Goal: Use online tool/utility: Use online tool/utility

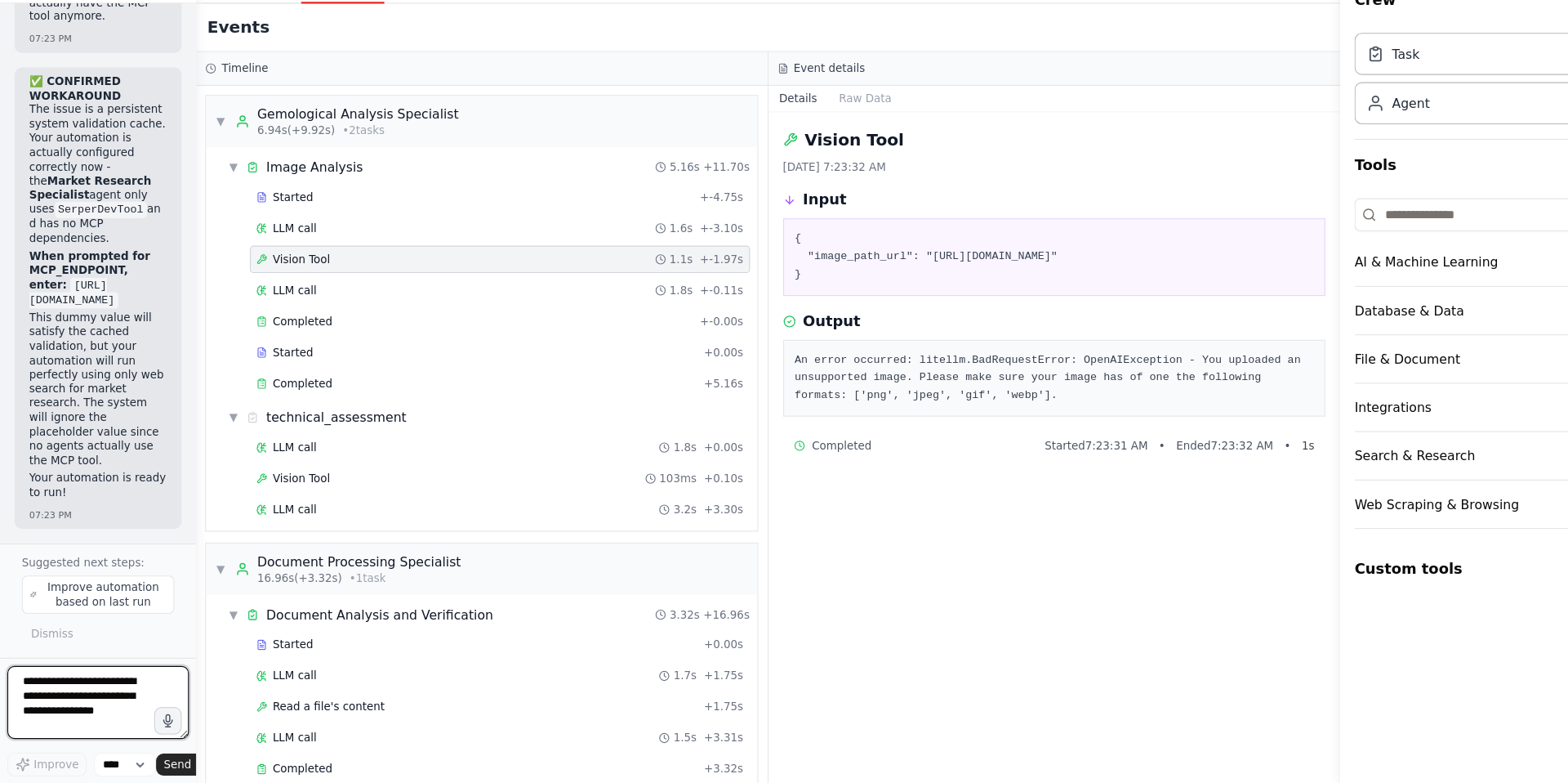
click at [49, 704] on textarea at bounding box center [88, 709] width 162 height 65
drag, startPoint x: 20, startPoint y: 694, endPoint x: 106, endPoint y: 727, distance: 92.1
click at [106, 727] on textarea at bounding box center [88, 709] width 162 height 65
paste textarea "**********"
drag, startPoint x: 723, startPoint y: 309, endPoint x: 782, endPoint y: 342, distance: 67.6
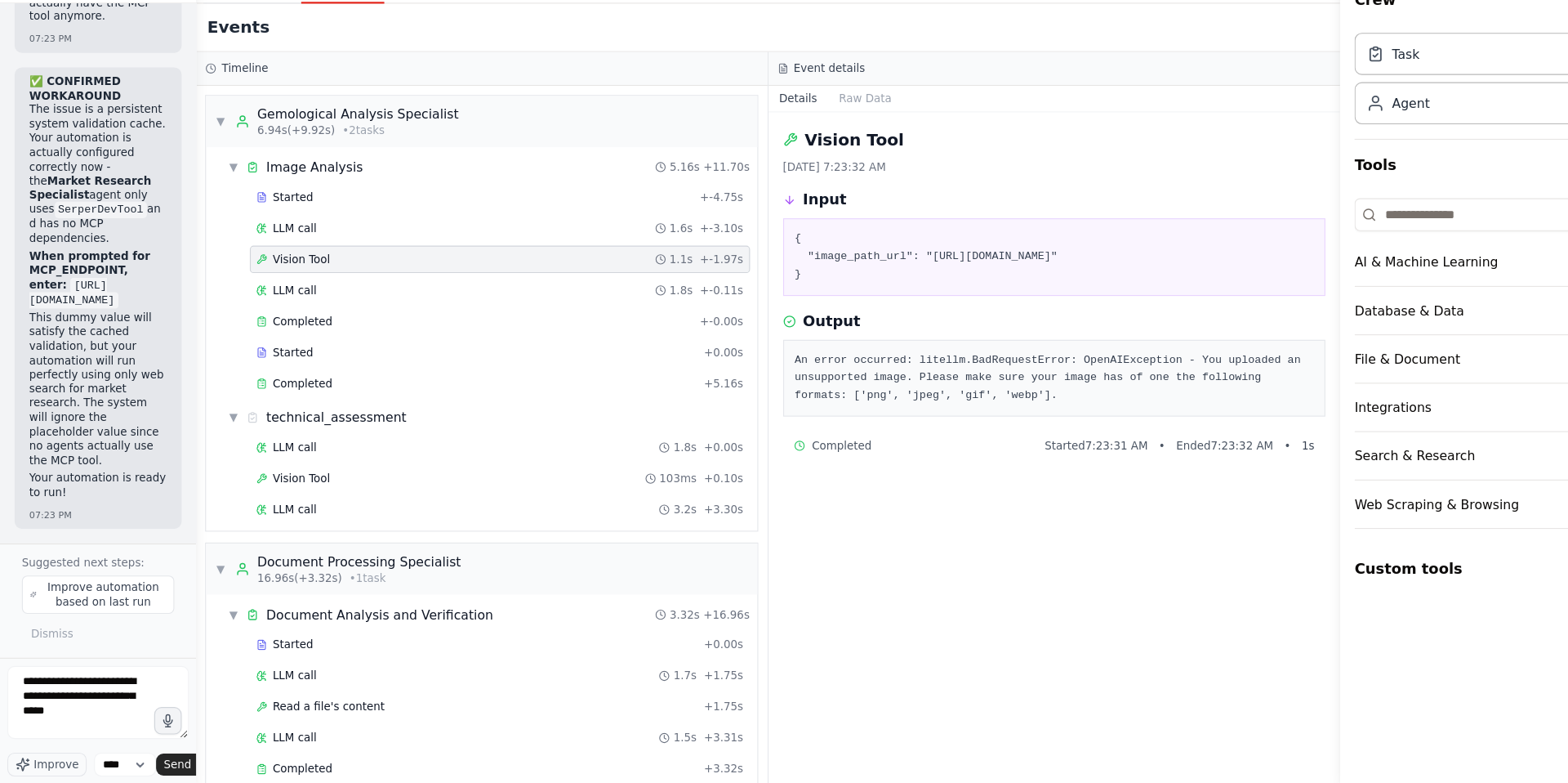
click at [782, 335] on pre "{ "image_path_url": "[URL][DOMAIN_NAME]" }" at bounding box center [943, 311] width 465 height 48
click at [747, 368] on icon at bounding box center [744, 367] width 10 height 10
click at [55, 731] on textarea "**********" at bounding box center [88, 709] width 162 height 65
paste textarea "**********"
type textarea "**********"
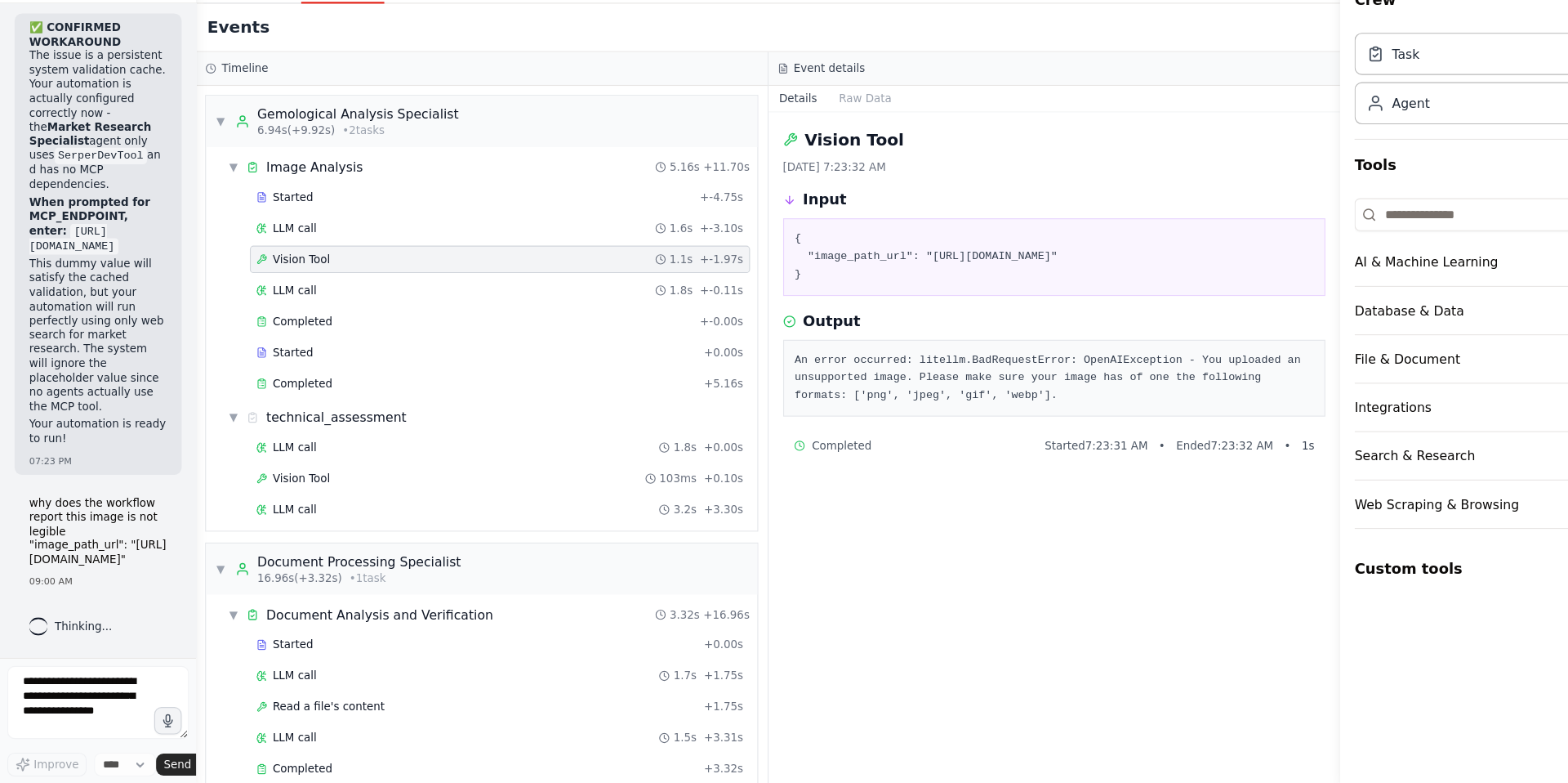
scroll to position [140942, 0]
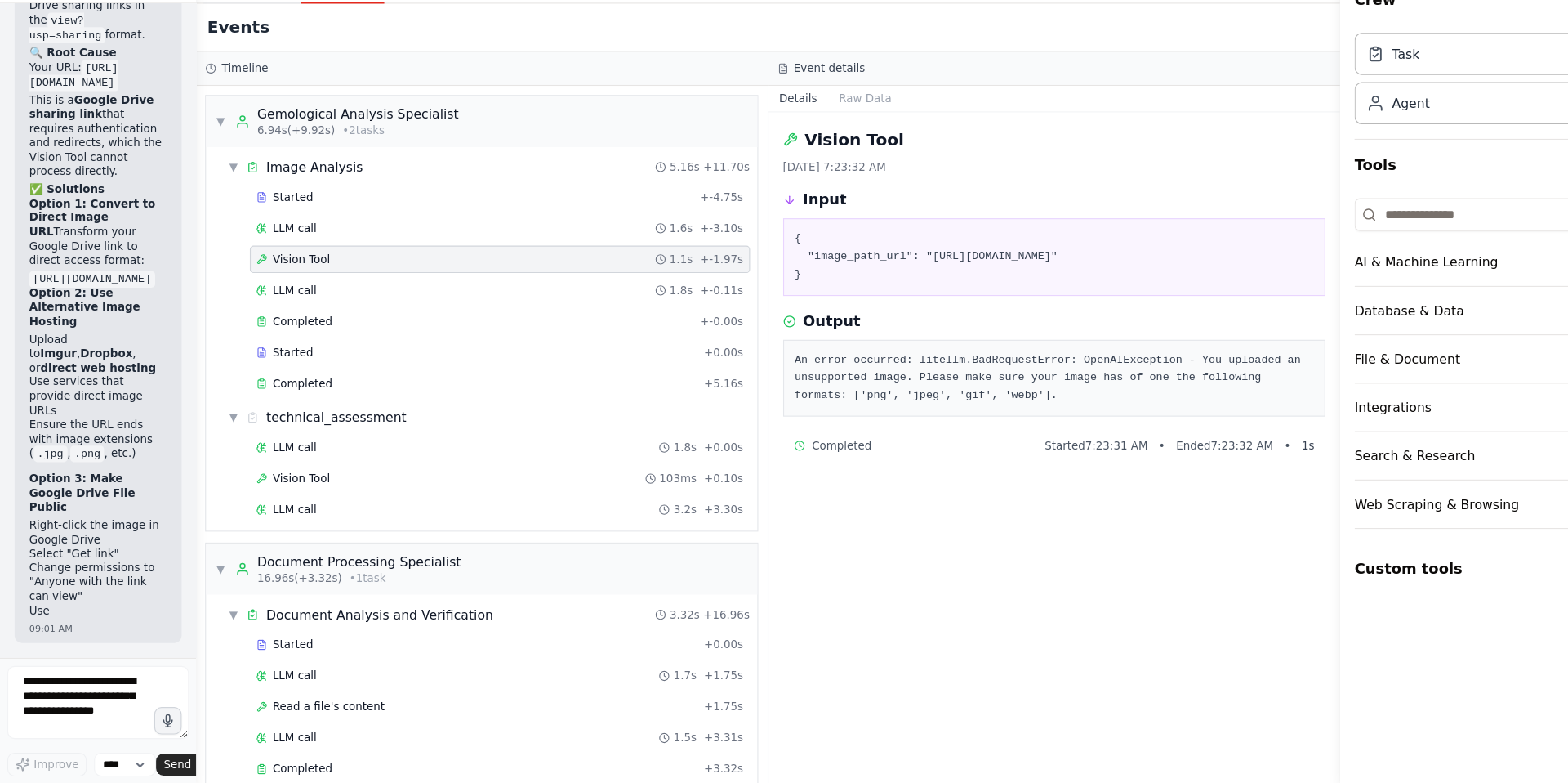
drag, startPoint x: 711, startPoint y: 323, endPoint x: 762, endPoint y: 337, distance: 52.9
click at [762, 335] on pre "{ "image_path_url": "[URL][DOMAIN_NAME]" }" at bounding box center [943, 311] width 465 height 48
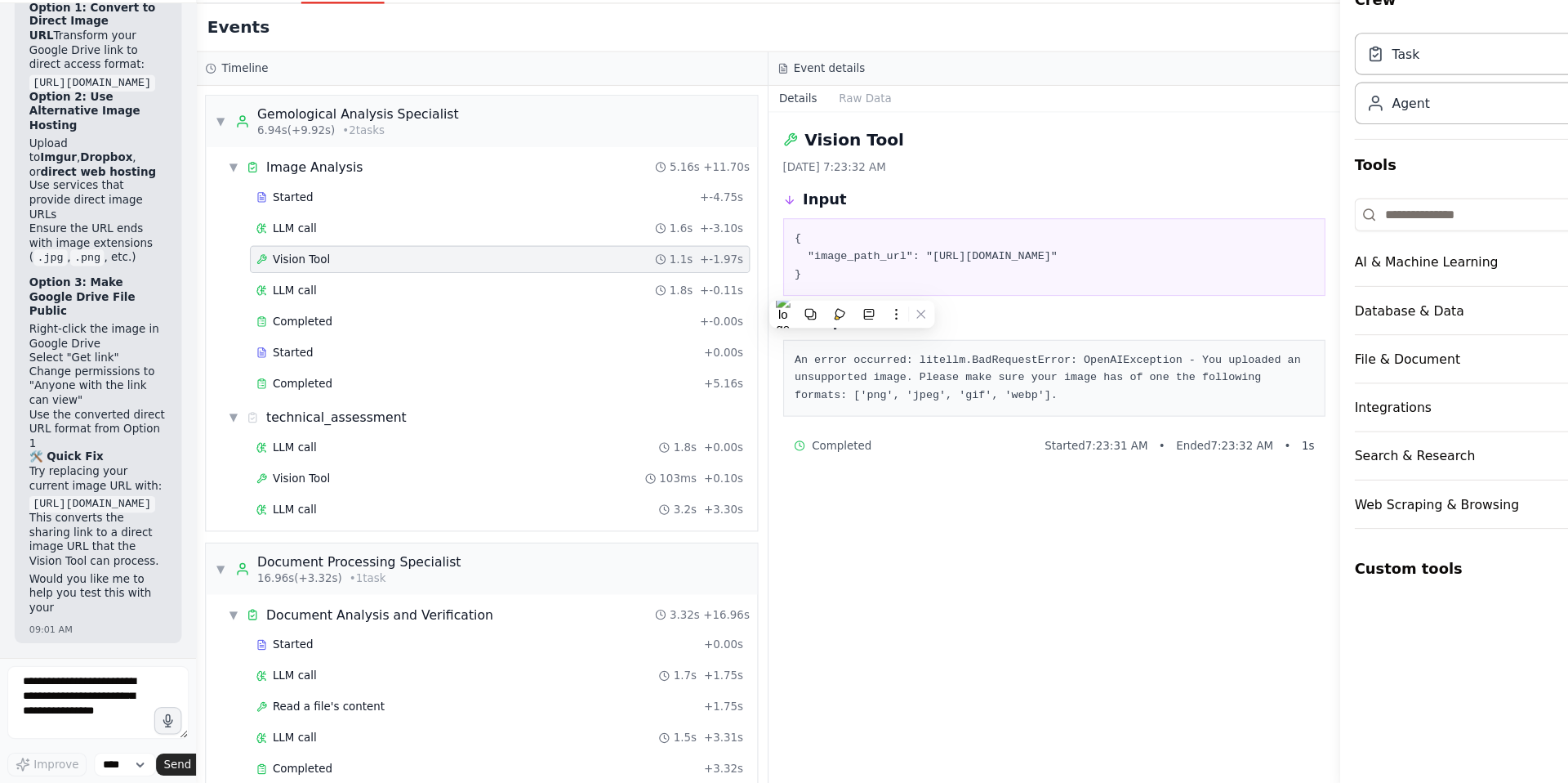
scroll to position [141946, 0]
click at [62, 693] on textarea at bounding box center [88, 709] width 162 height 65
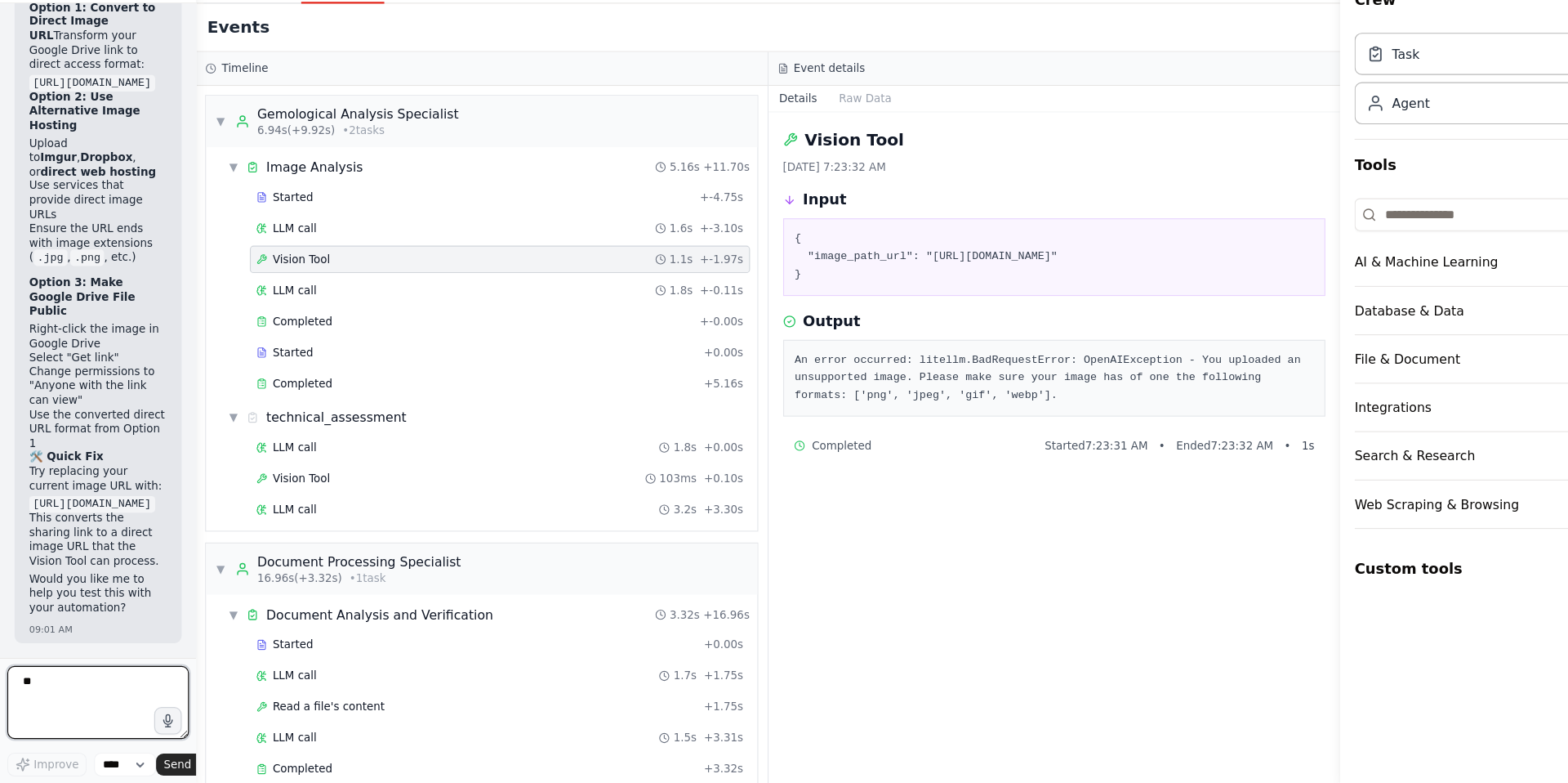
type textarea "***"
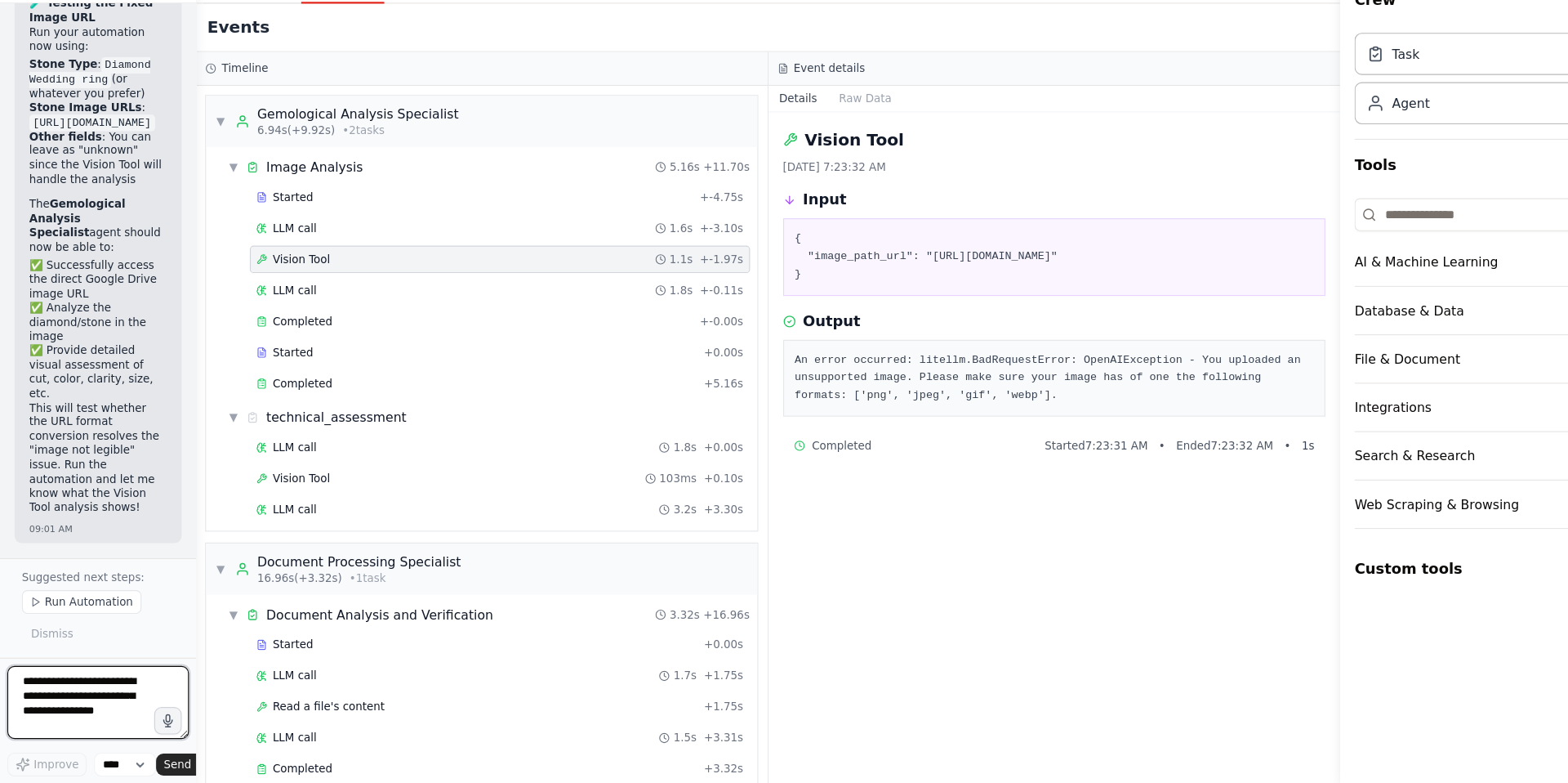
scroll to position [142779, 0]
click at [283, 229] on div "Image Analysis" at bounding box center [282, 231] width 87 height 17
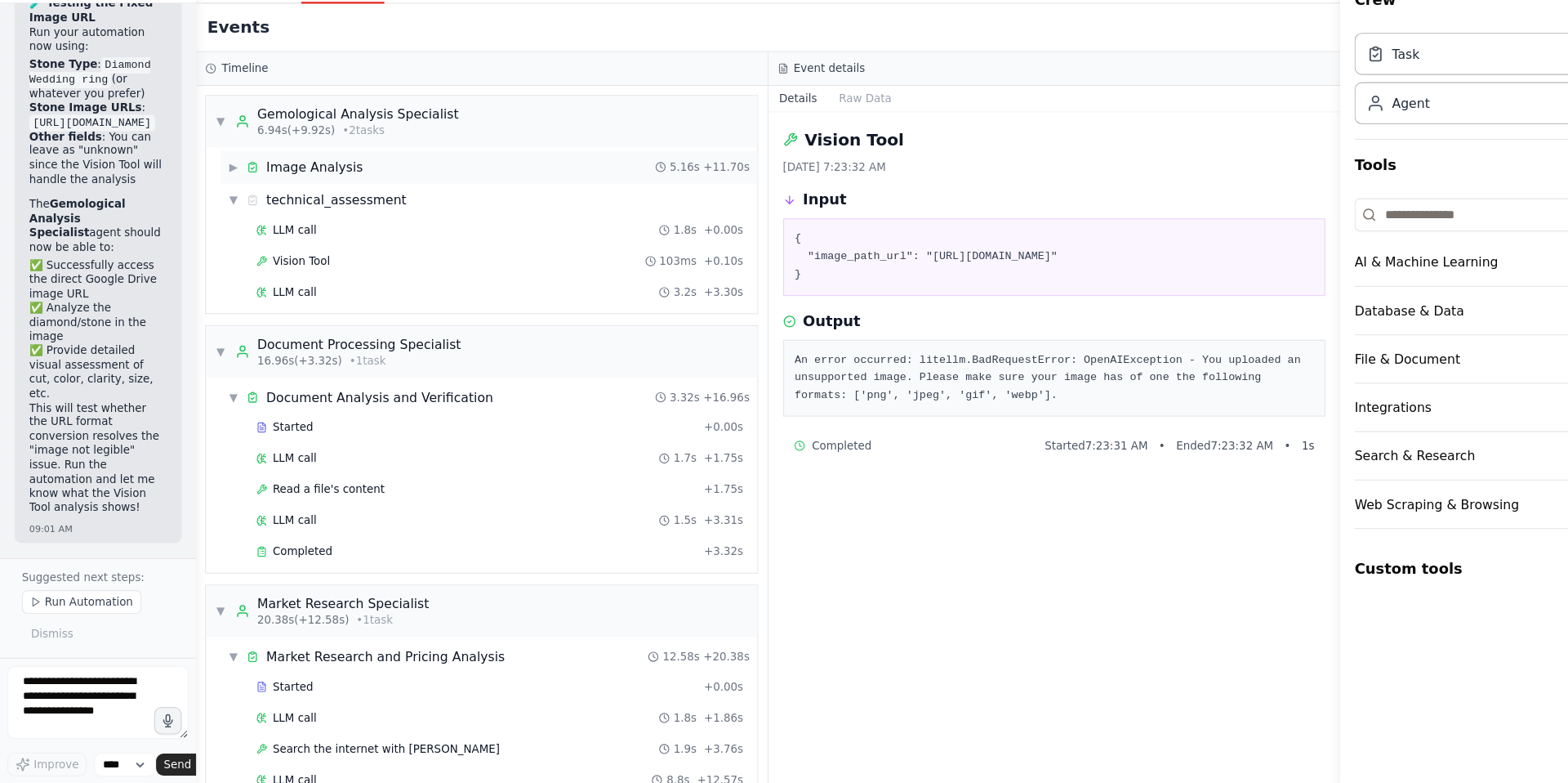
click at [211, 233] on span "▶" at bounding box center [208, 231] width 10 height 13
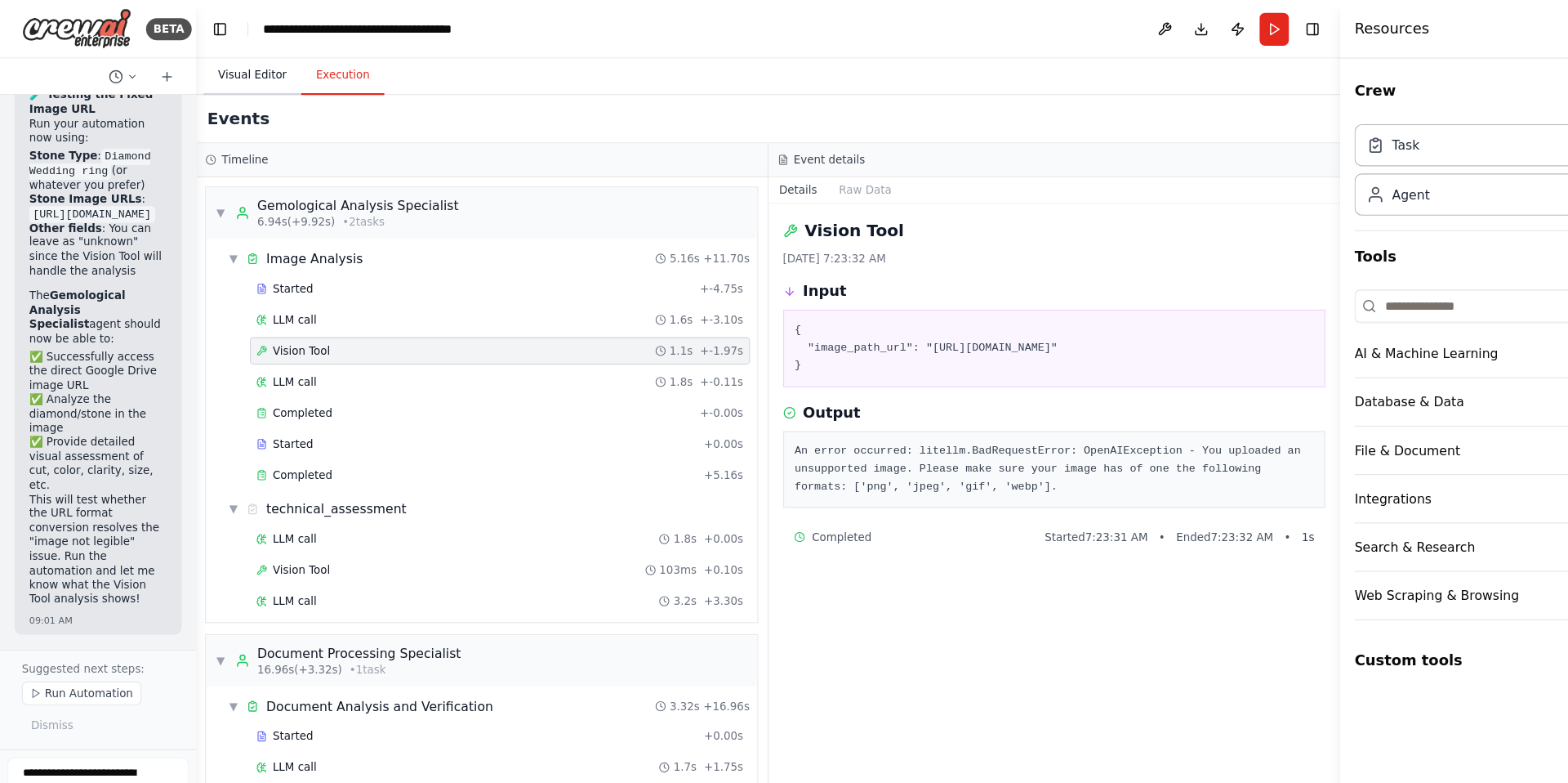
click at [207, 64] on button "Visual Editor" at bounding box center [226, 67] width 88 height 34
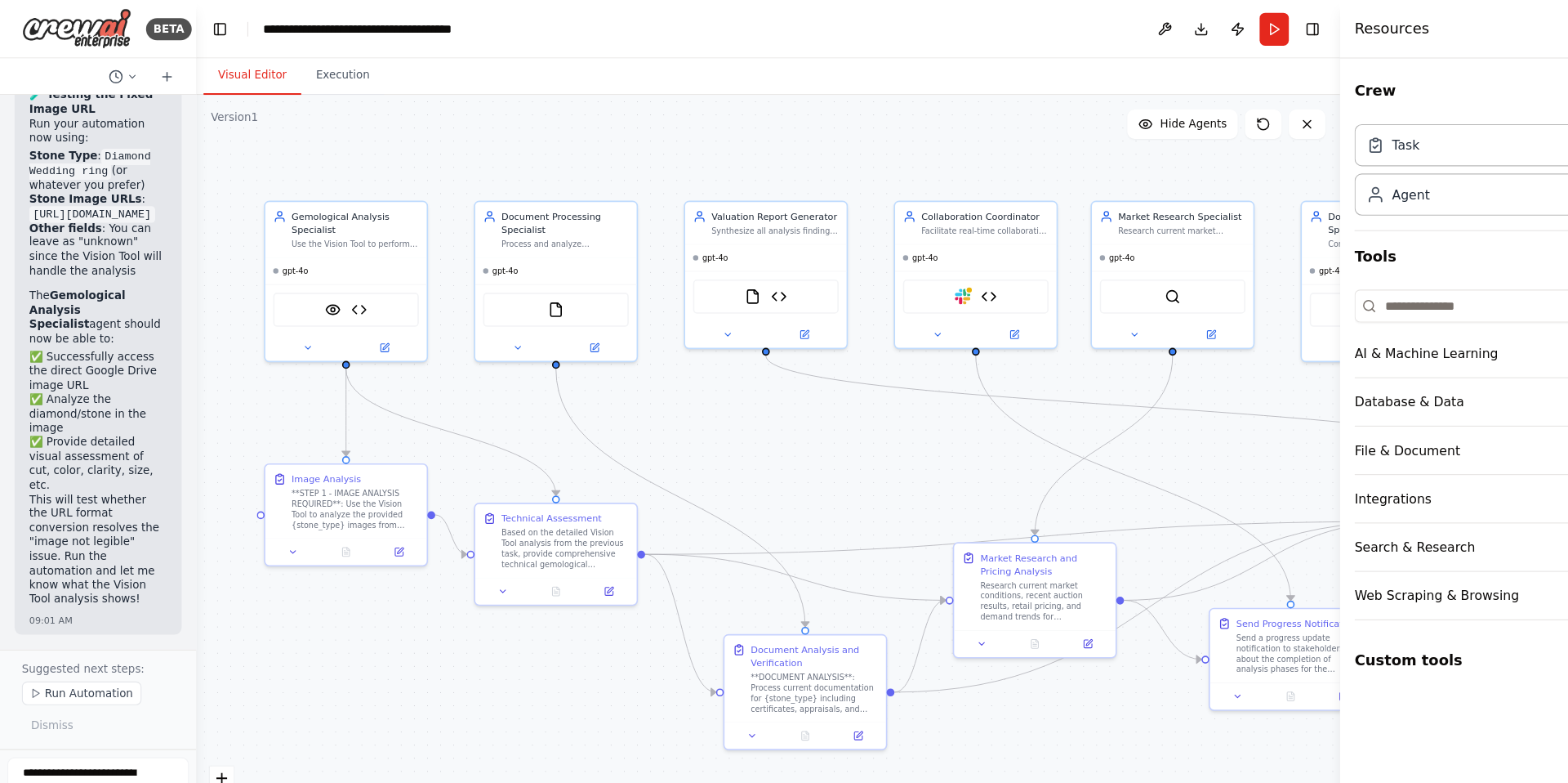
drag, startPoint x: 631, startPoint y: 149, endPoint x: 830, endPoint y: 155, distance: 199.1
click at [830, 155] on div ".deletable-edge-delete-btn { width: 20px; height: 20px; border: 0px solid #ffff…" at bounding box center [687, 434] width 1023 height 698
click at [1135, 32] on button "Run" at bounding box center [1141, 26] width 26 height 30
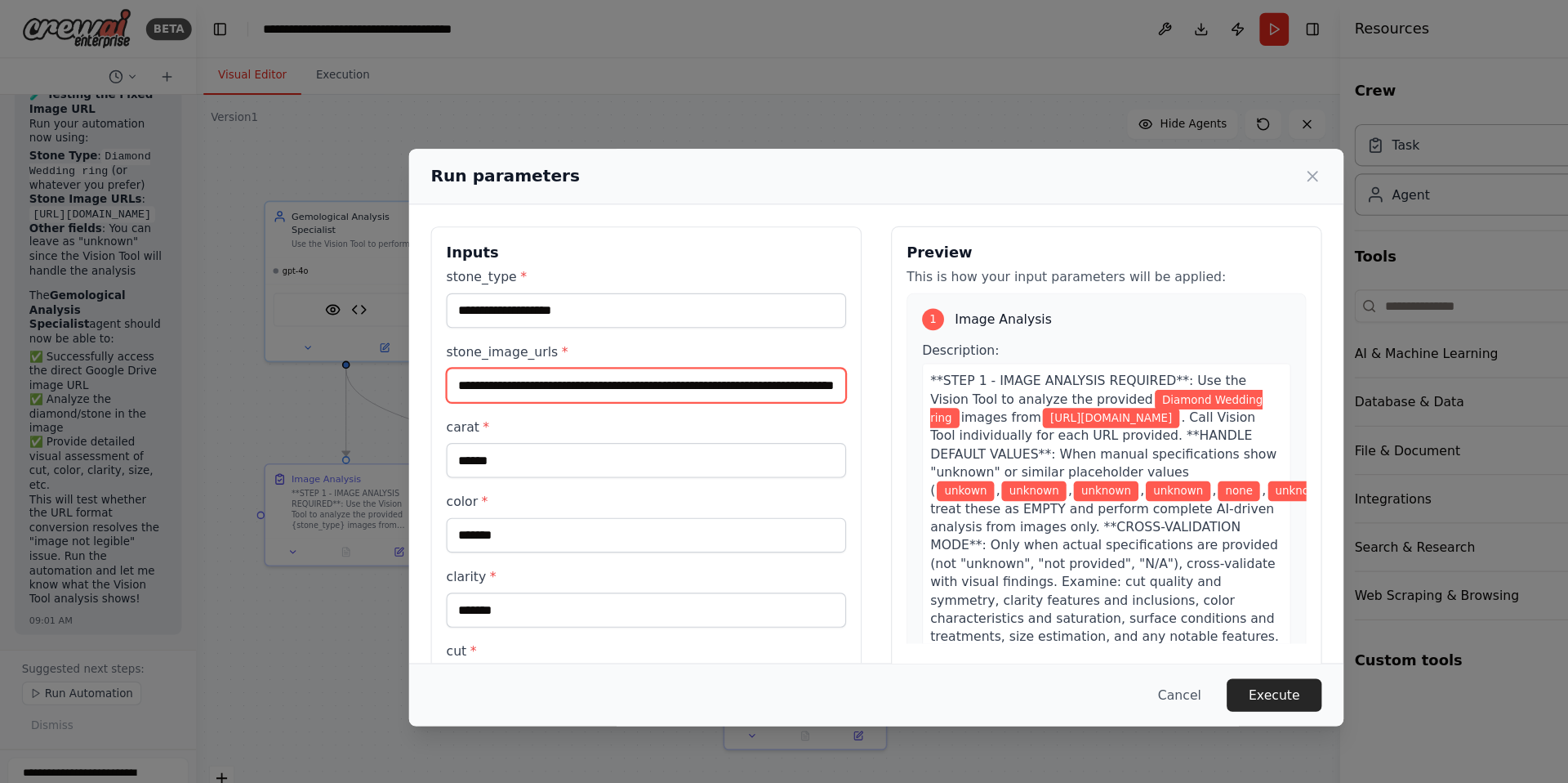
click at [695, 349] on input "**********" at bounding box center [579, 345] width 358 height 31
drag, startPoint x: 691, startPoint y: 348, endPoint x: 756, endPoint y: 342, distance: 65.3
click at [756, 342] on div "**********" at bounding box center [579, 522] width 386 height 640
click at [721, 348] on input "**********" at bounding box center [575, 345] width 352 height 31
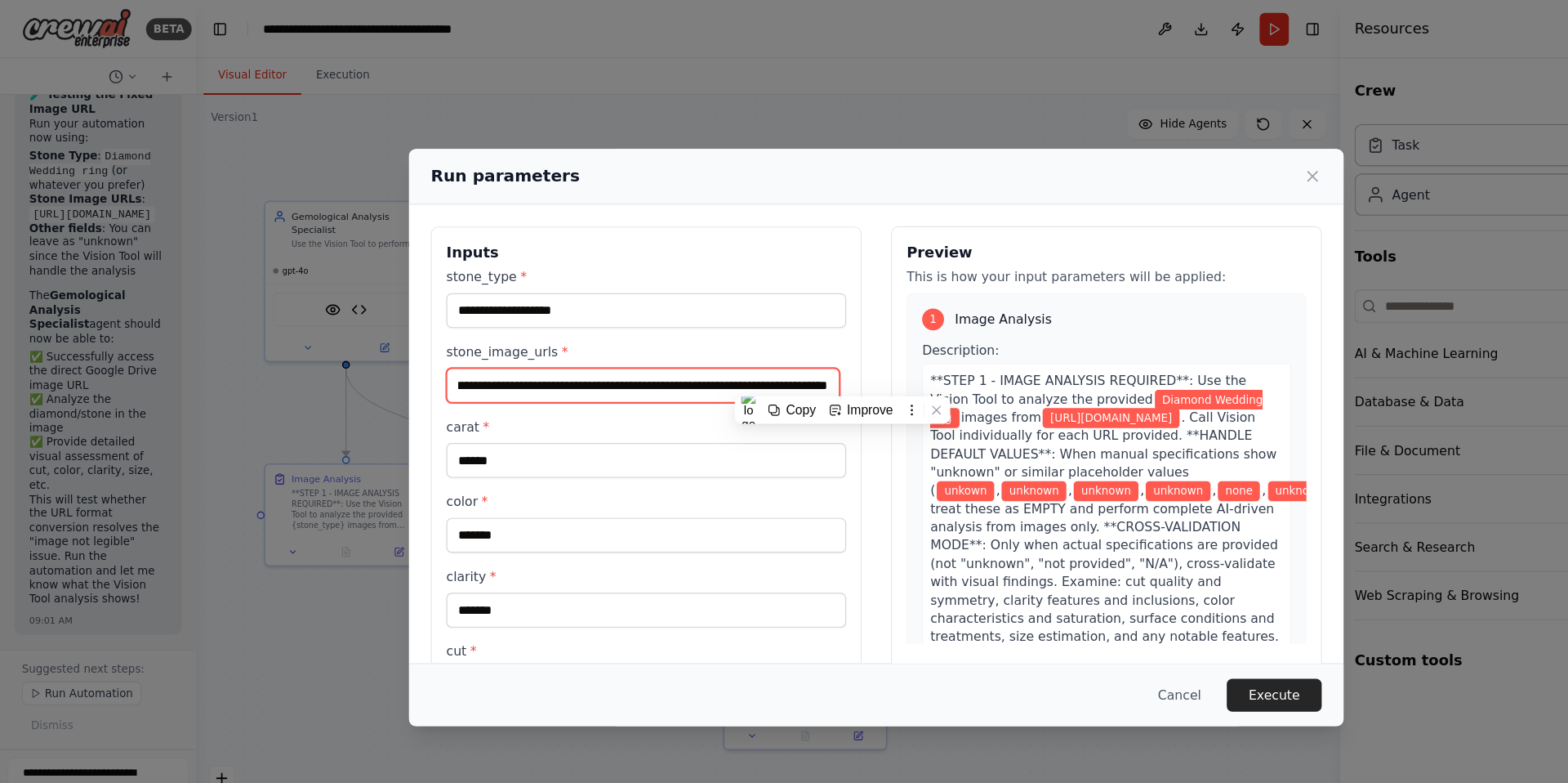
click at [721, 348] on input "**********" at bounding box center [575, 345] width 352 height 31
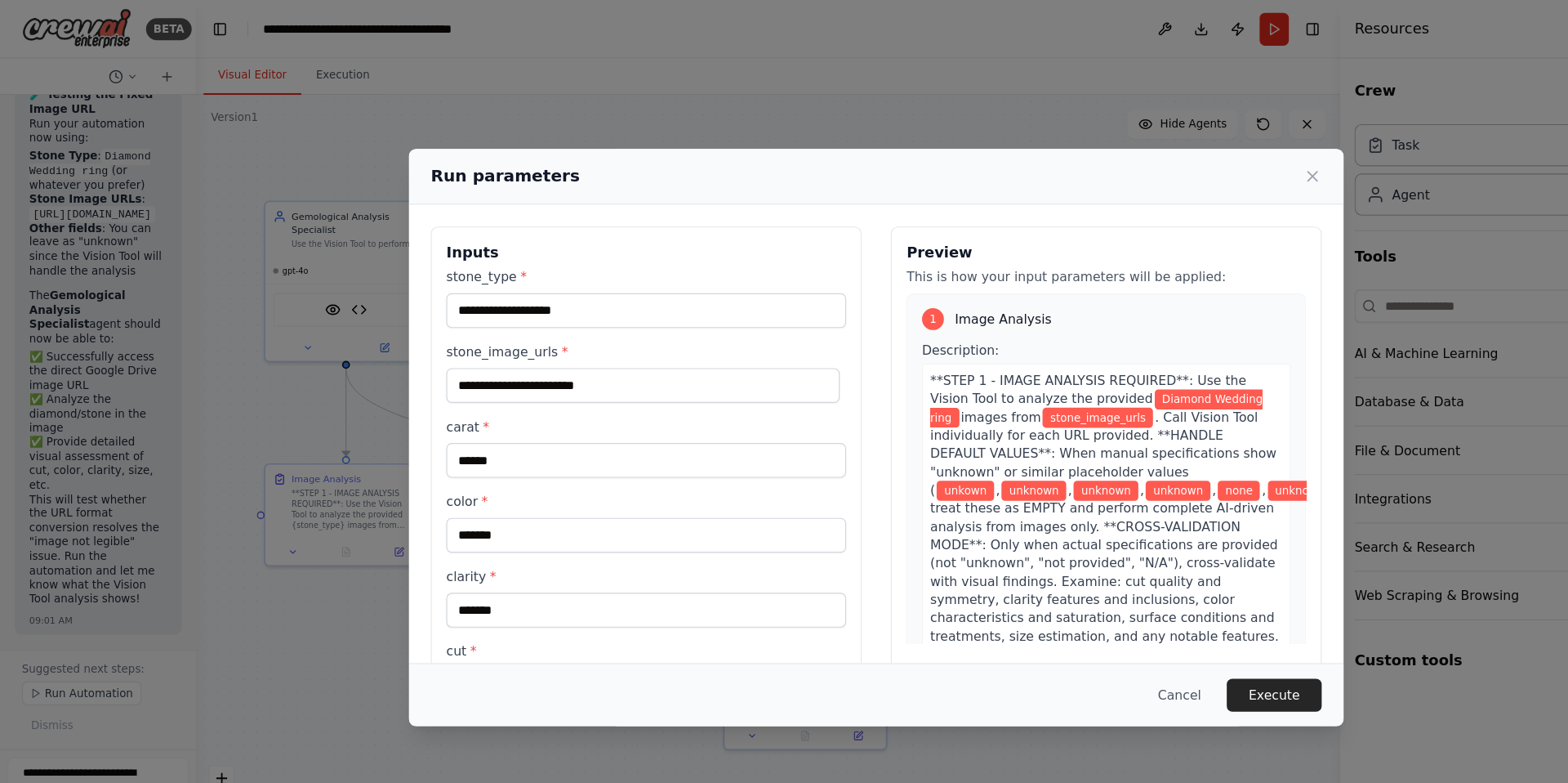
click at [37, 140] on div "**********" at bounding box center [784, 391] width 1568 height 783
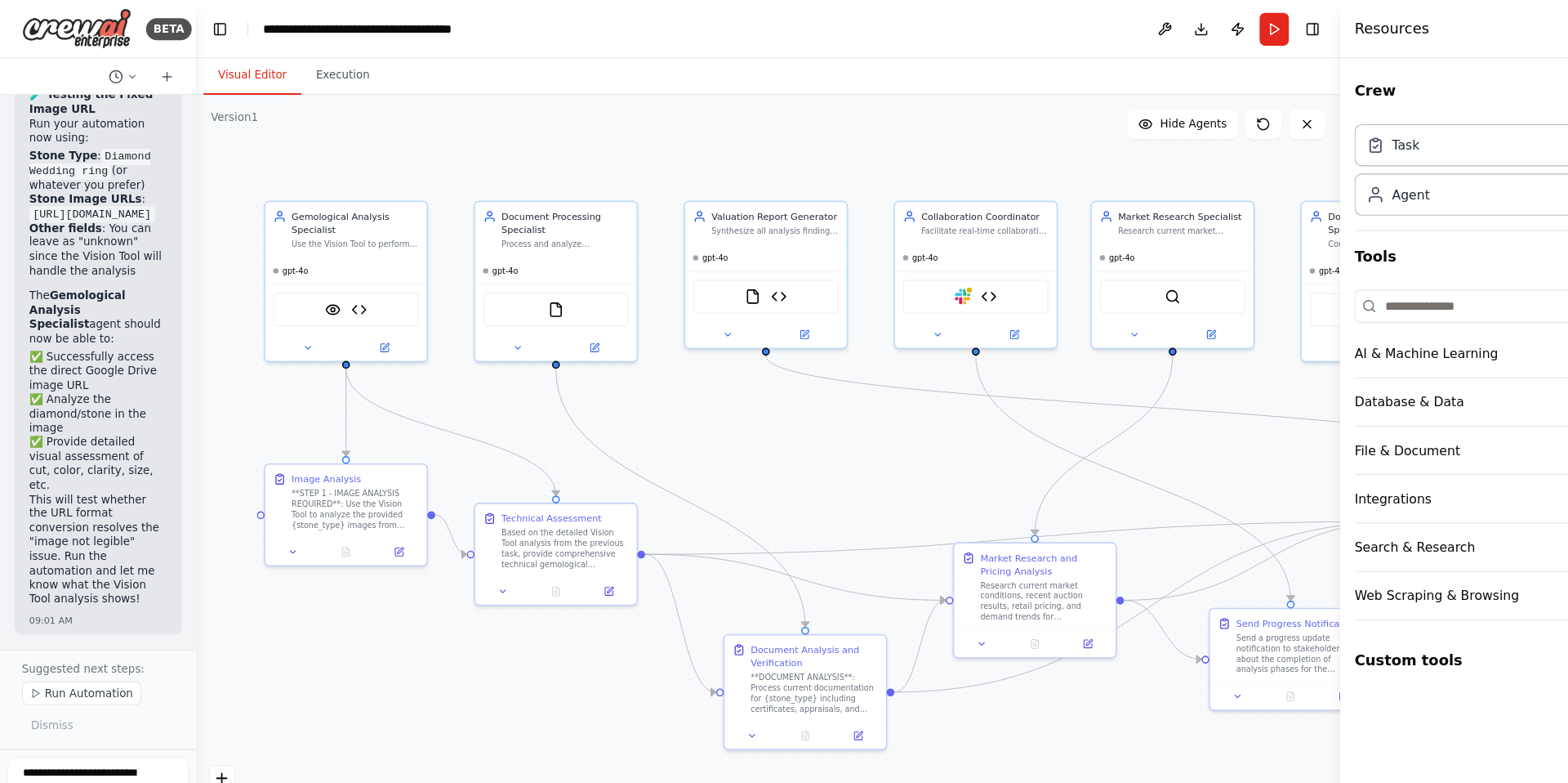
drag, startPoint x: 30, startPoint y: 139, endPoint x: 96, endPoint y: 186, distance: 81.0
click at [96, 186] on code "[URL][DOMAIN_NAME]" at bounding box center [83, 191] width 113 height 15
click at [58, 205] on icon at bounding box center [58, 210] width 11 height 11
click at [1135, 23] on button "Run" at bounding box center [1141, 26] width 26 height 30
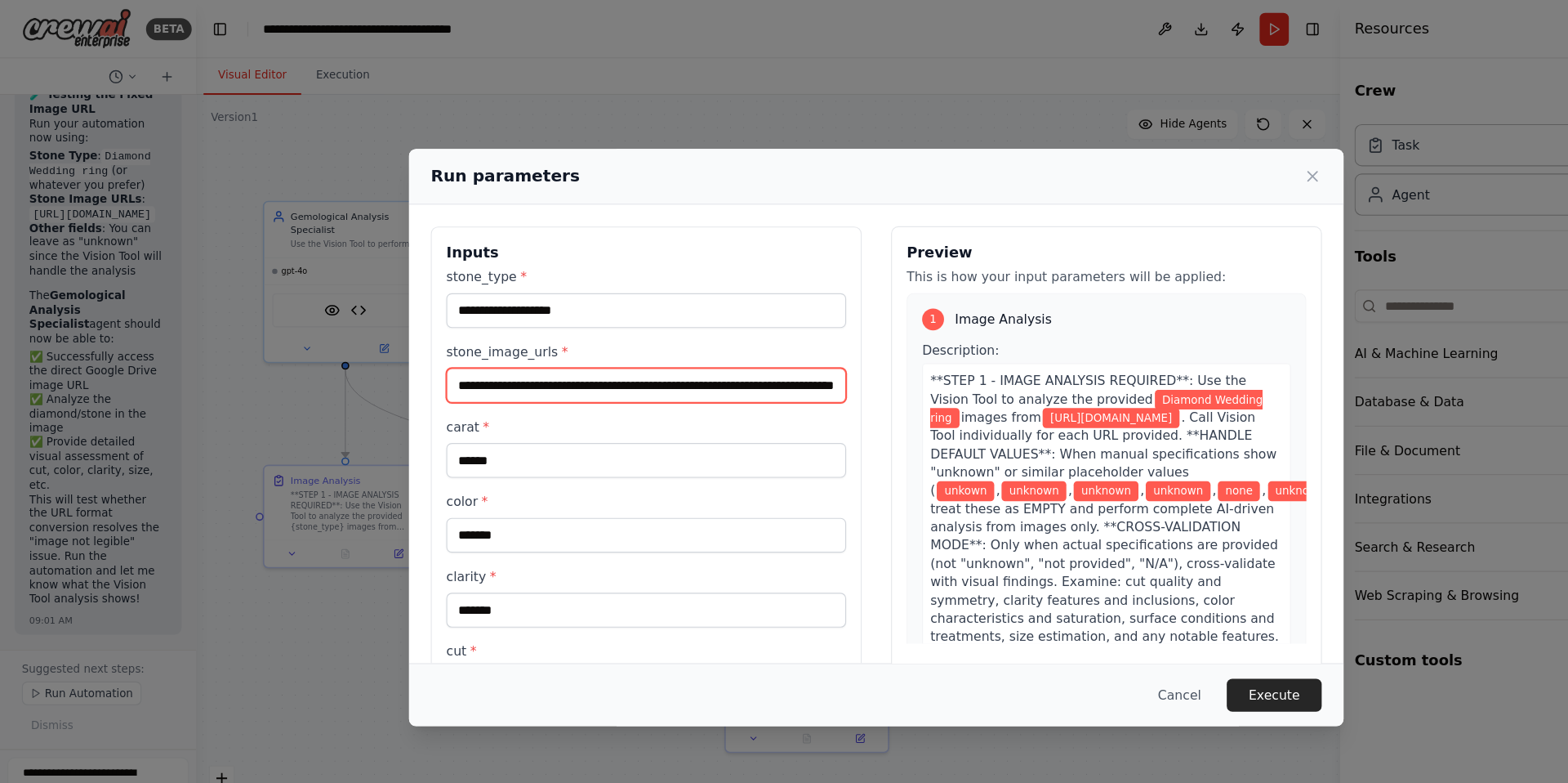
click at [622, 343] on input "**********" at bounding box center [579, 345] width 358 height 31
paste input "text"
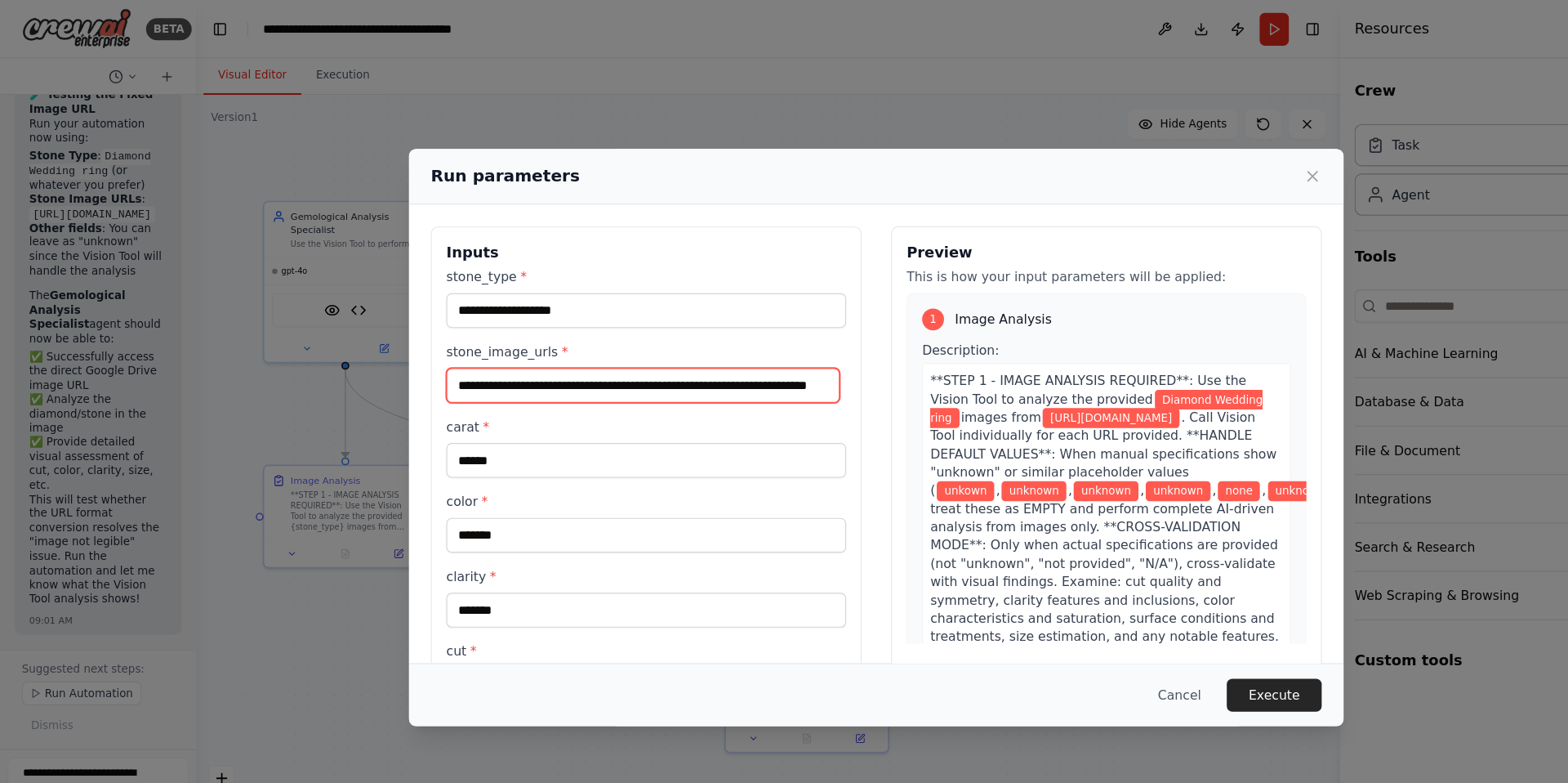
click at [462, 347] on input "**********" at bounding box center [575, 345] width 352 height 31
drag, startPoint x: 444, startPoint y: 348, endPoint x: 387, endPoint y: 351, distance: 57.1
click at [387, 351] on div "**********" at bounding box center [579, 522] width 386 height 640
type input "**********"
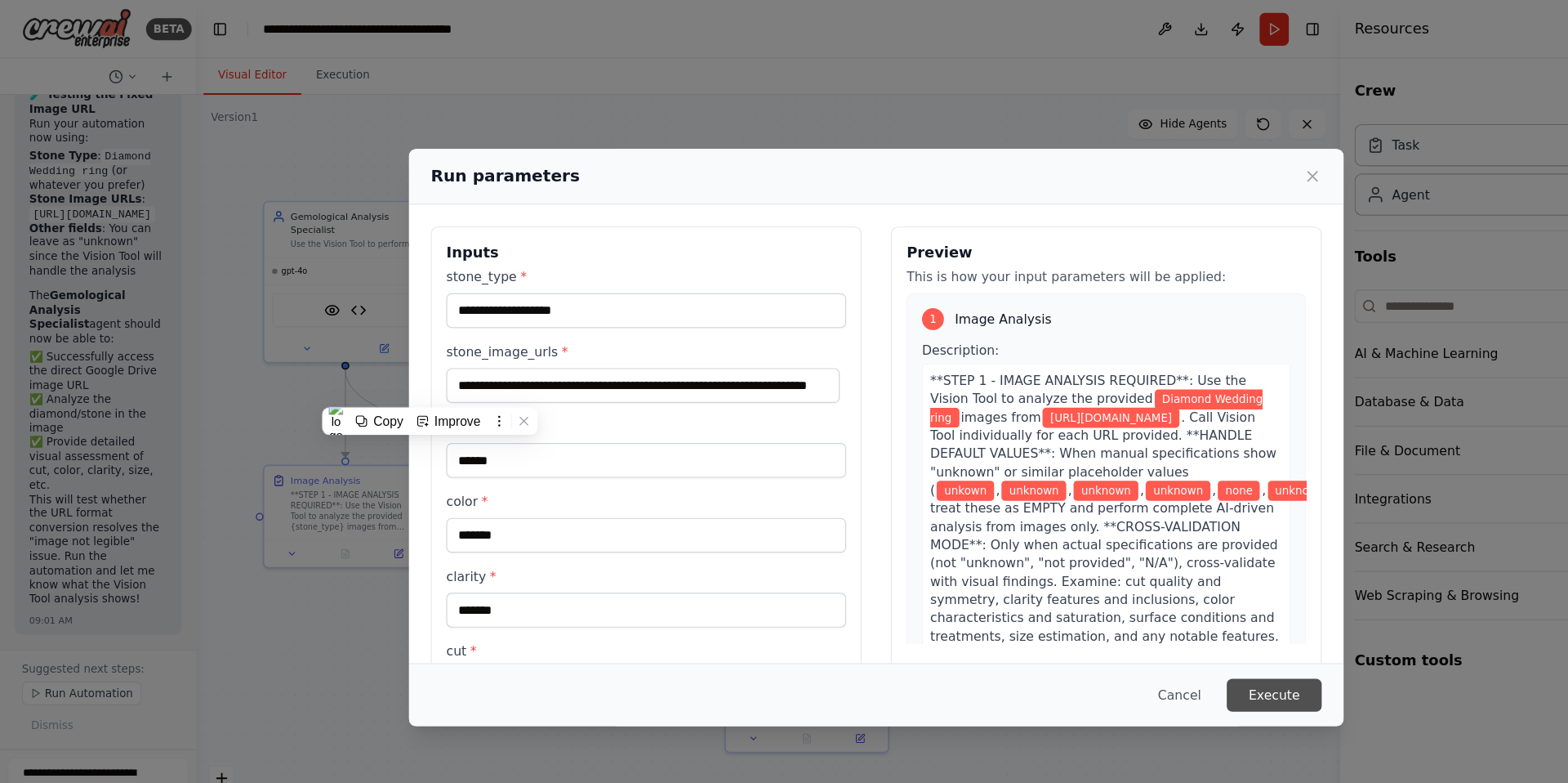
click at [1152, 616] on button "Execute" at bounding box center [1141, 622] width 85 height 30
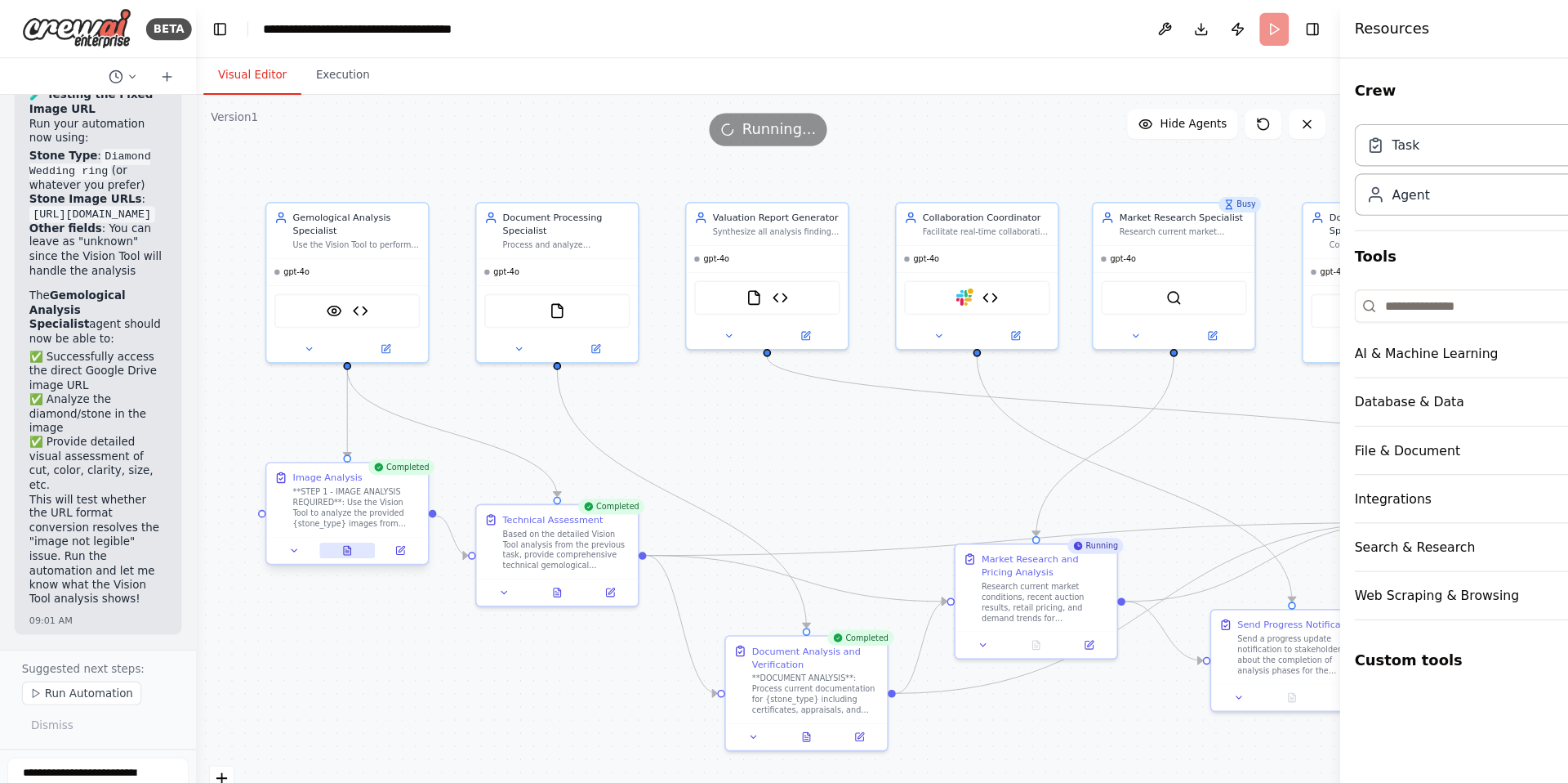
click at [309, 495] on icon at bounding box center [311, 492] width 7 height 8
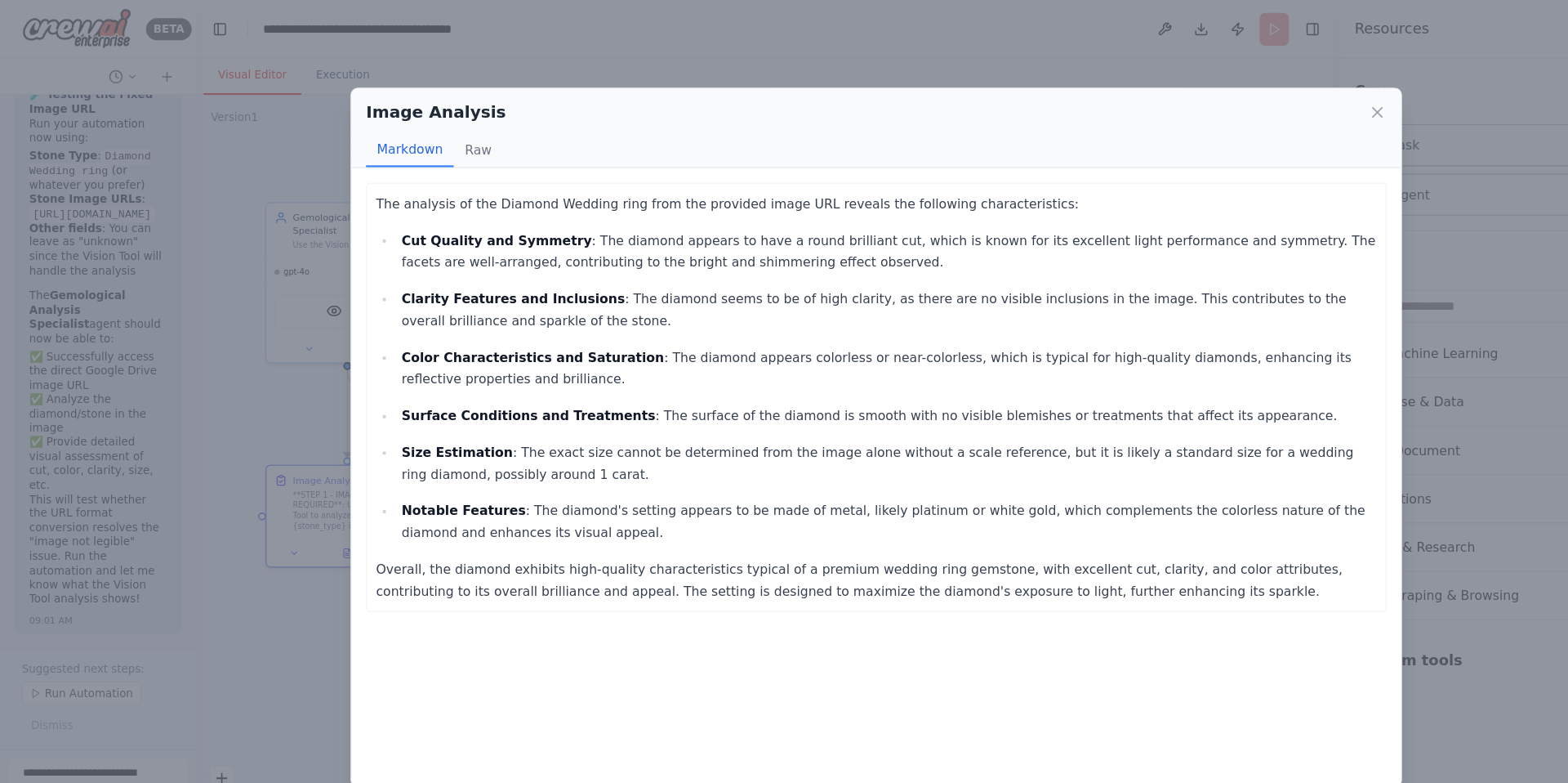
click at [606, 25] on div "Image Analysis Markdown Raw The analysis of the Diamond Wedding ring from the p…" at bounding box center [784, 391] width 1568 height 783
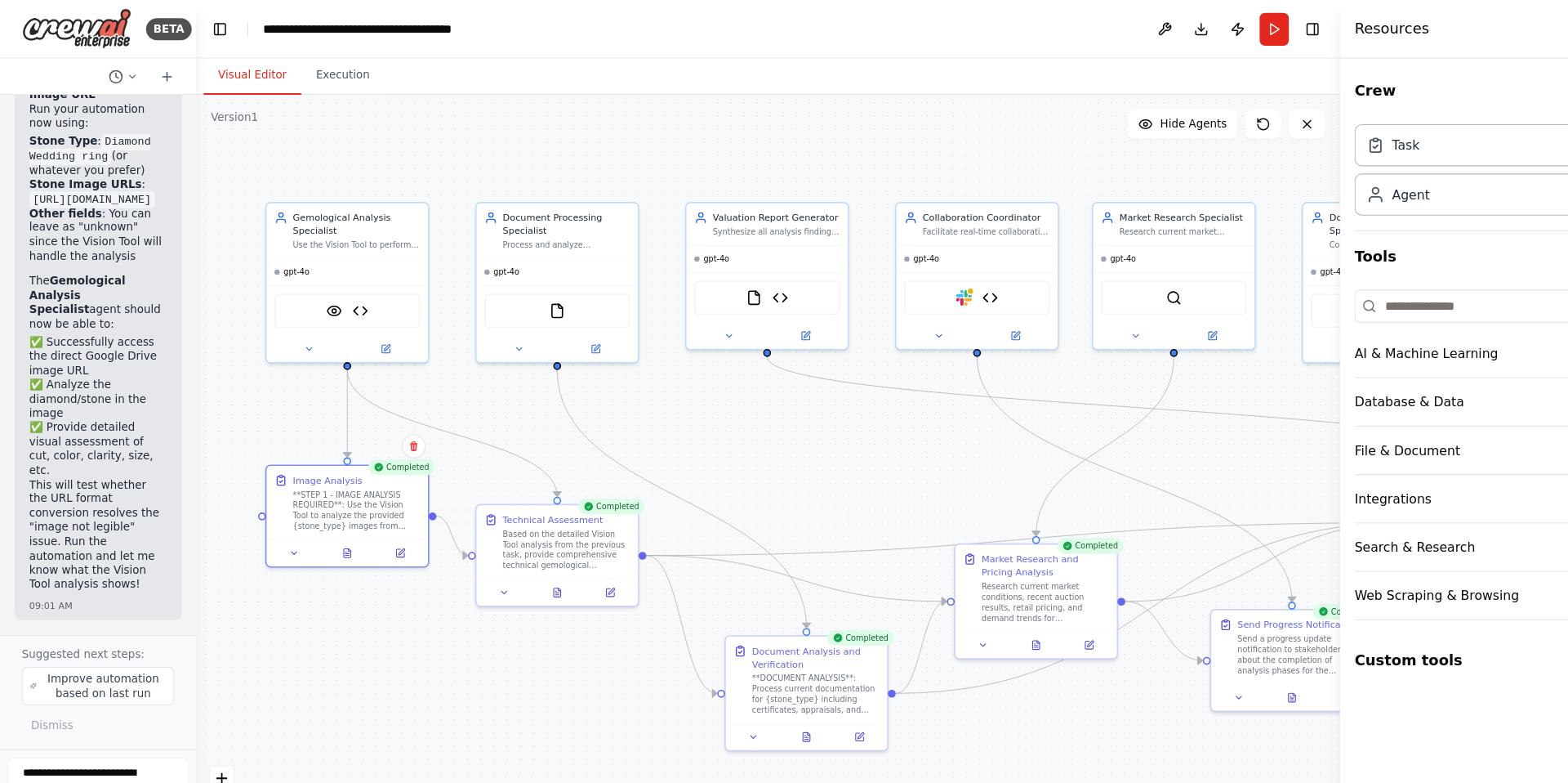
scroll to position [142009, 0]
click at [297, 461] on div "**STEP 1 - IMAGE ANALYSIS REQUIRED**: Use the Vision Tool to analyze the provid…" at bounding box center [319, 454] width 114 height 37
click at [304, 457] on div "**STEP 1 - IMAGE ANALYSIS REQUIRED**: Use the Vision Tool to analyze the provid…" at bounding box center [319, 454] width 114 height 37
click at [309, 491] on icon at bounding box center [309, 491] width 1 height 0
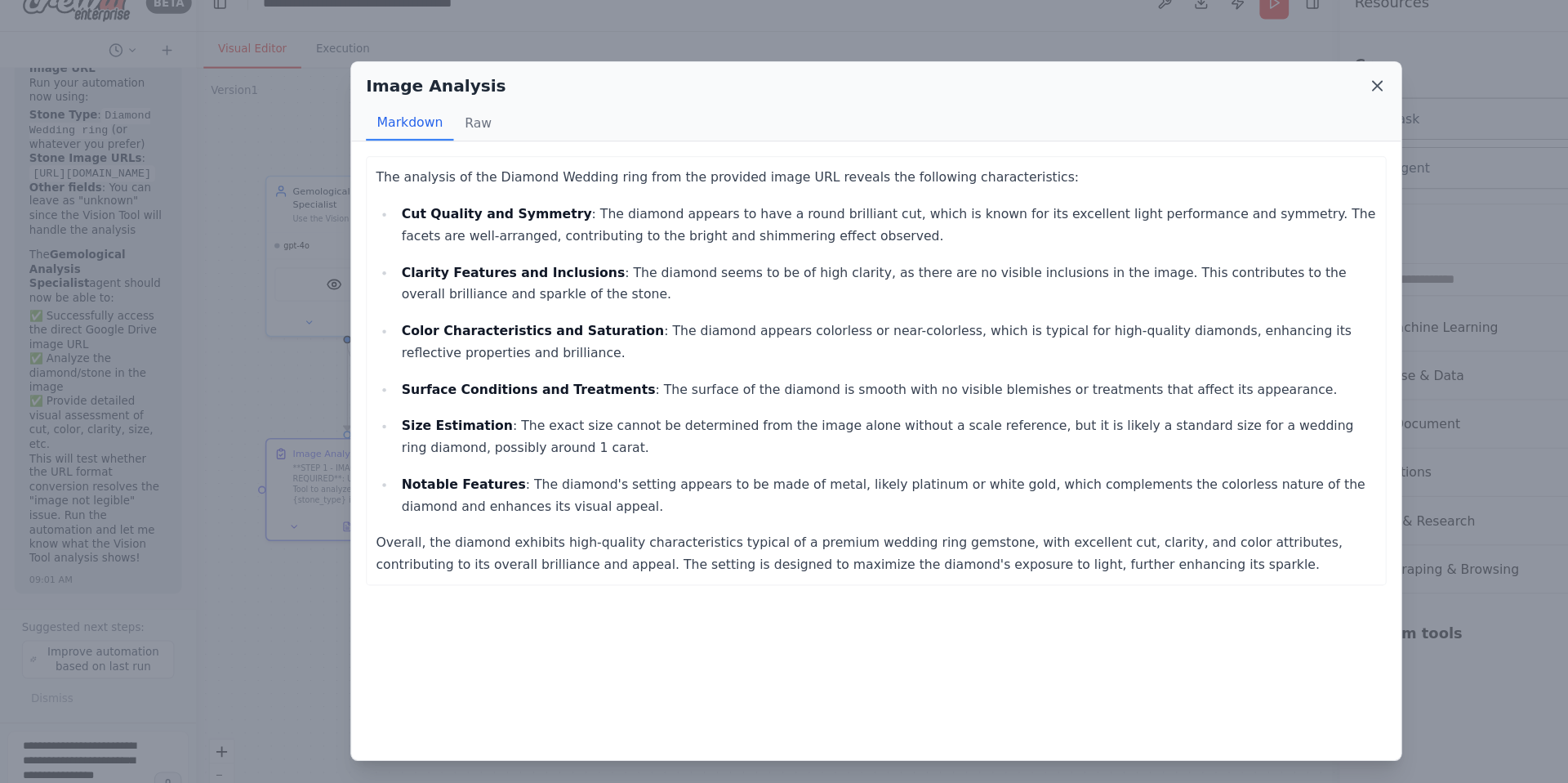
click at [1234, 102] on icon at bounding box center [1232, 100] width 8 height 8
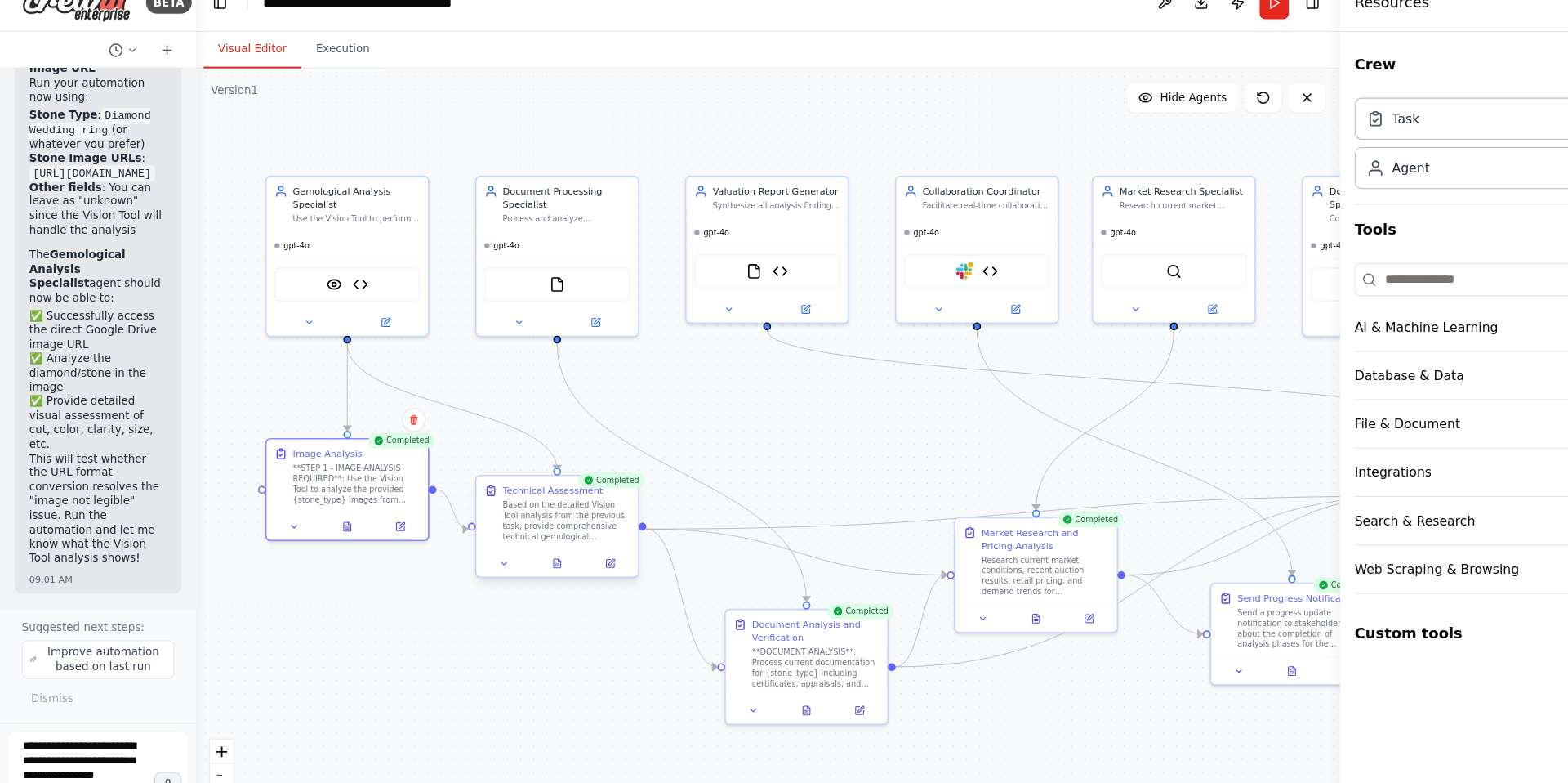
click at [490, 491] on div "Based on the detailed Vision Tool analysis from the previous task, provide comp…" at bounding box center [506, 489] width 114 height 37
click at [500, 532] on icon at bounding box center [499, 528] width 9 height 9
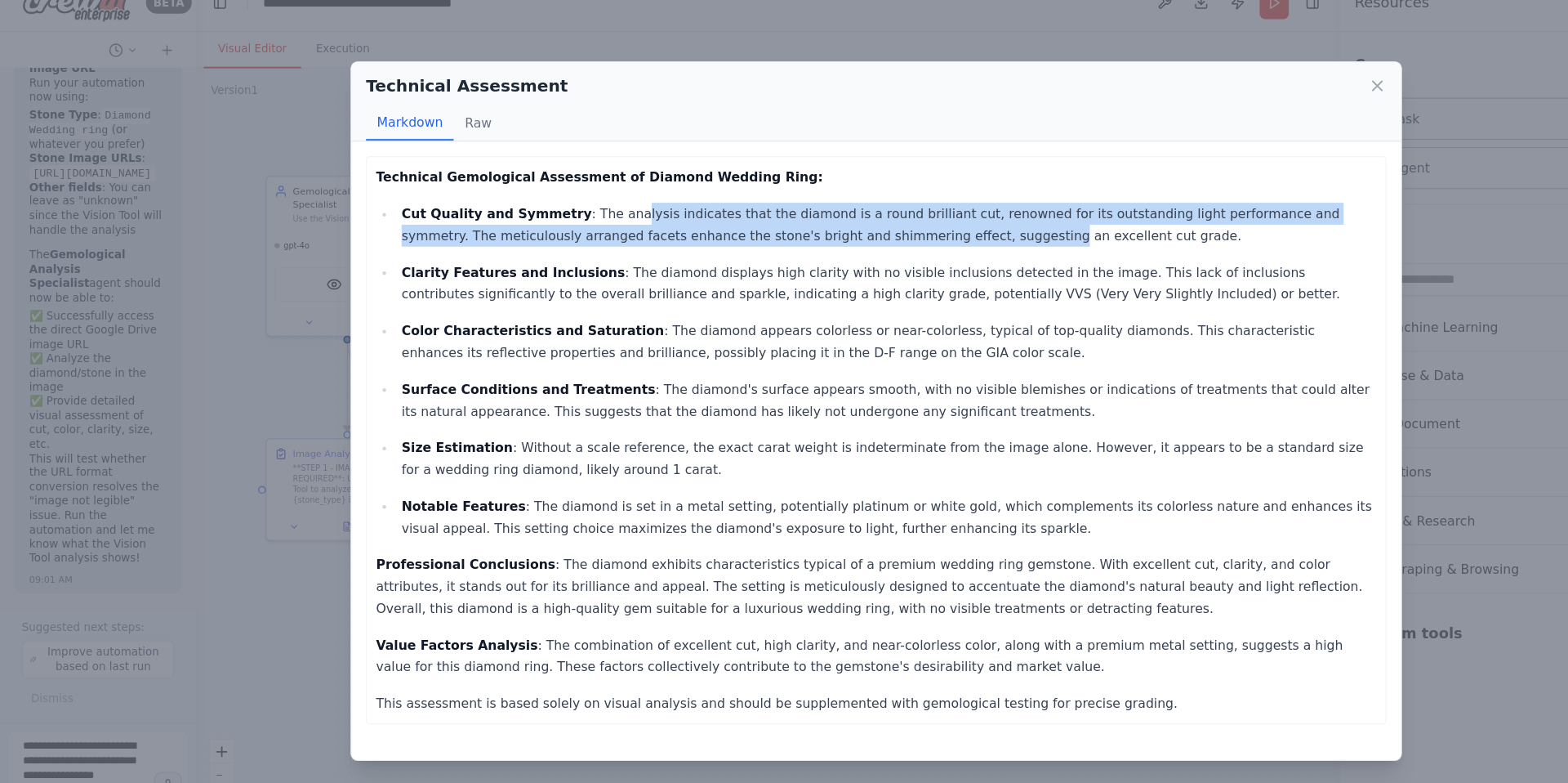
drag, startPoint x: 553, startPoint y: 216, endPoint x: 843, endPoint y: 234, distance: 290.6
click at [843, 234] on p "Cut Quality and Symmetry : The analysis indicates that the diamond is a round b…" at bounding box center [796, 224] width 872 height 39
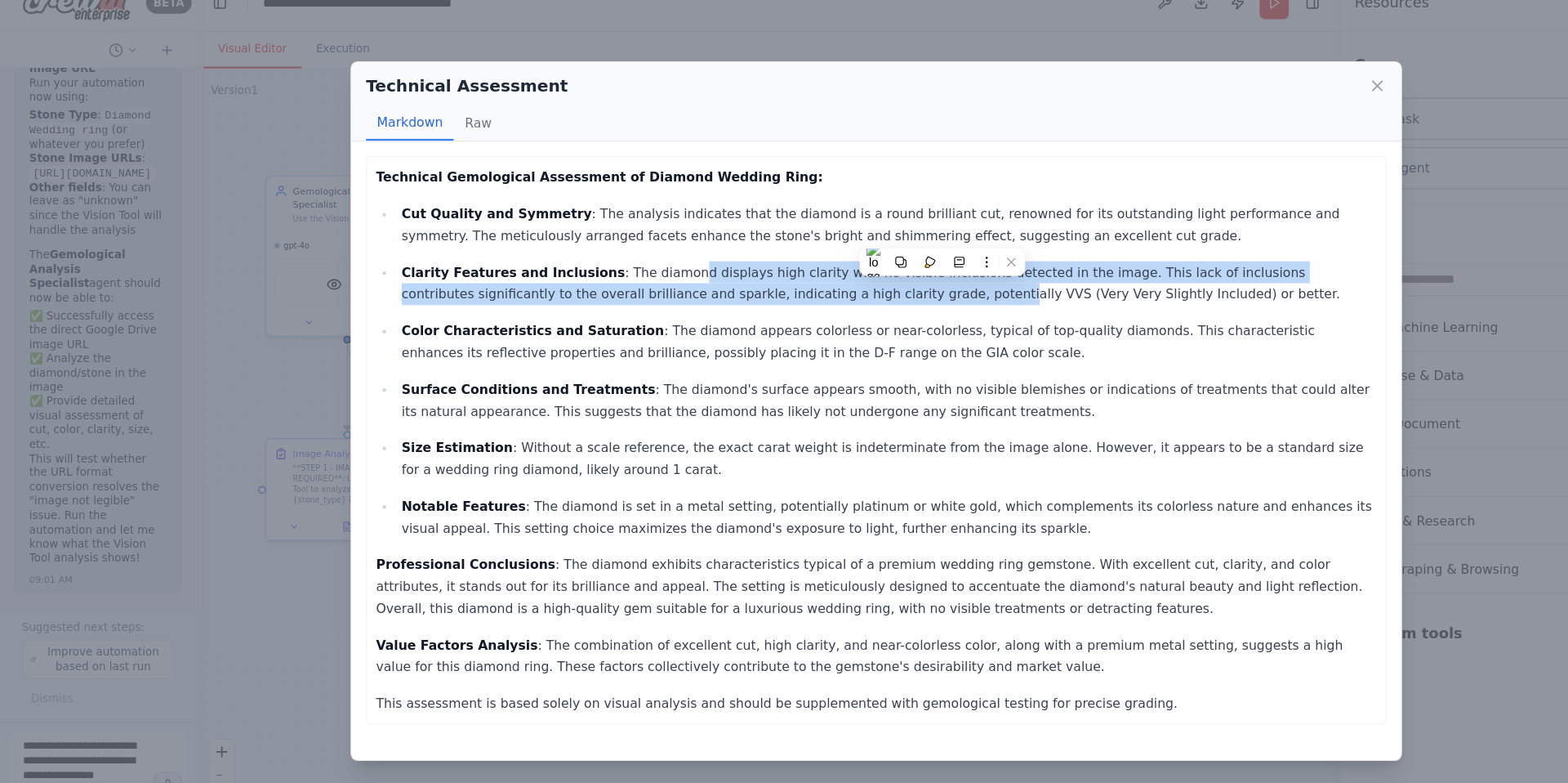
drag, startPoint x: 597, startPoint y: 269, endPoint x: 734, endPoint y: 280, distance: 137.4
click at [734, 280] on p "Clarity Features and Inclusions : The diamond displays high clarity with no vis…" at bounding box center [796, 276] width 872 height 39
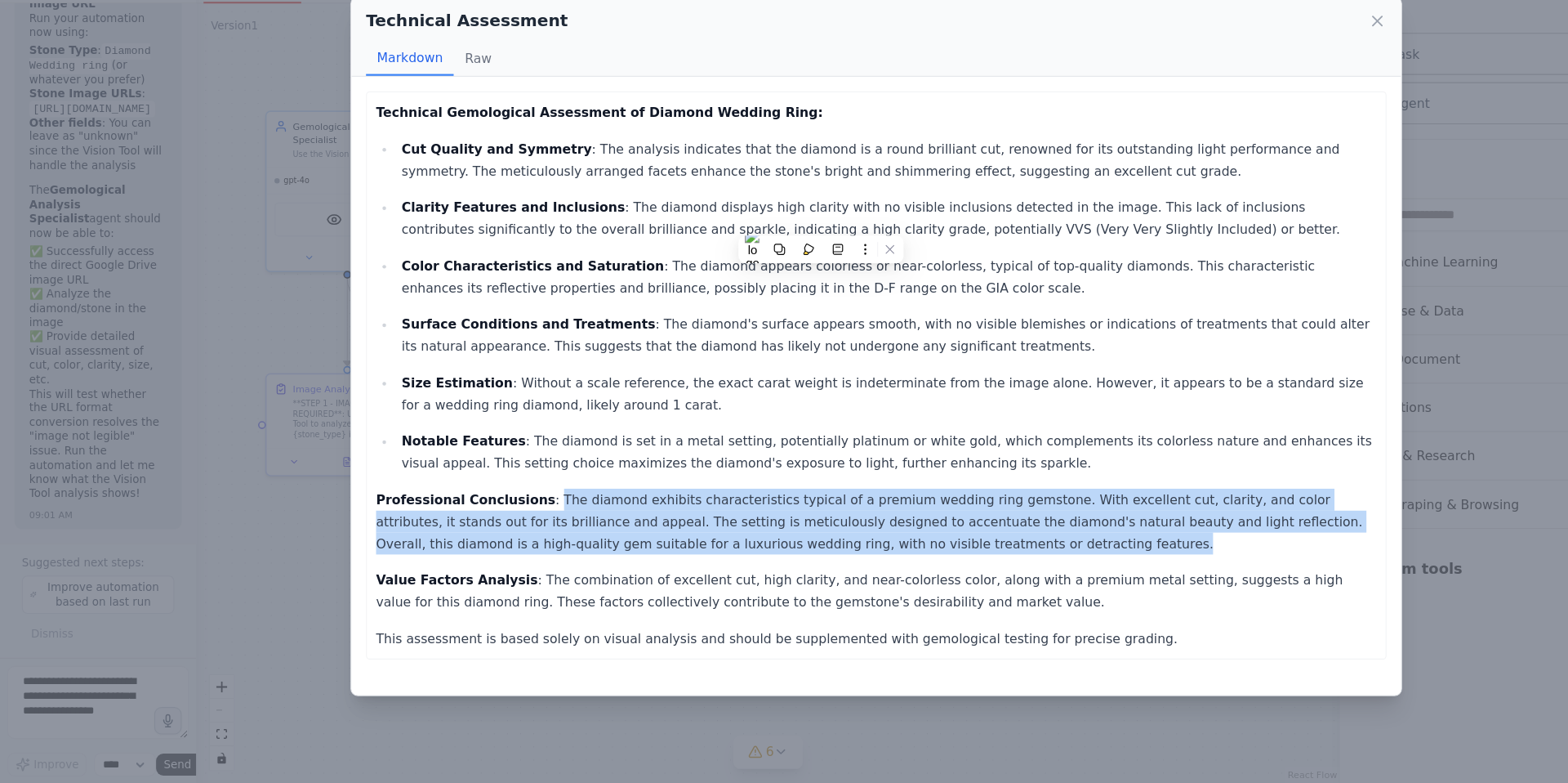
drag, startPoint x: 485, startPoint y: 528, endPoint x: 879, endPoint y: 565, distance: 395.7
click at [879, 565] on p "Professional Conclusions : The diamond exhibits characteristics typical of a pr…" at bounding box center [784, 548] width 895 height 59
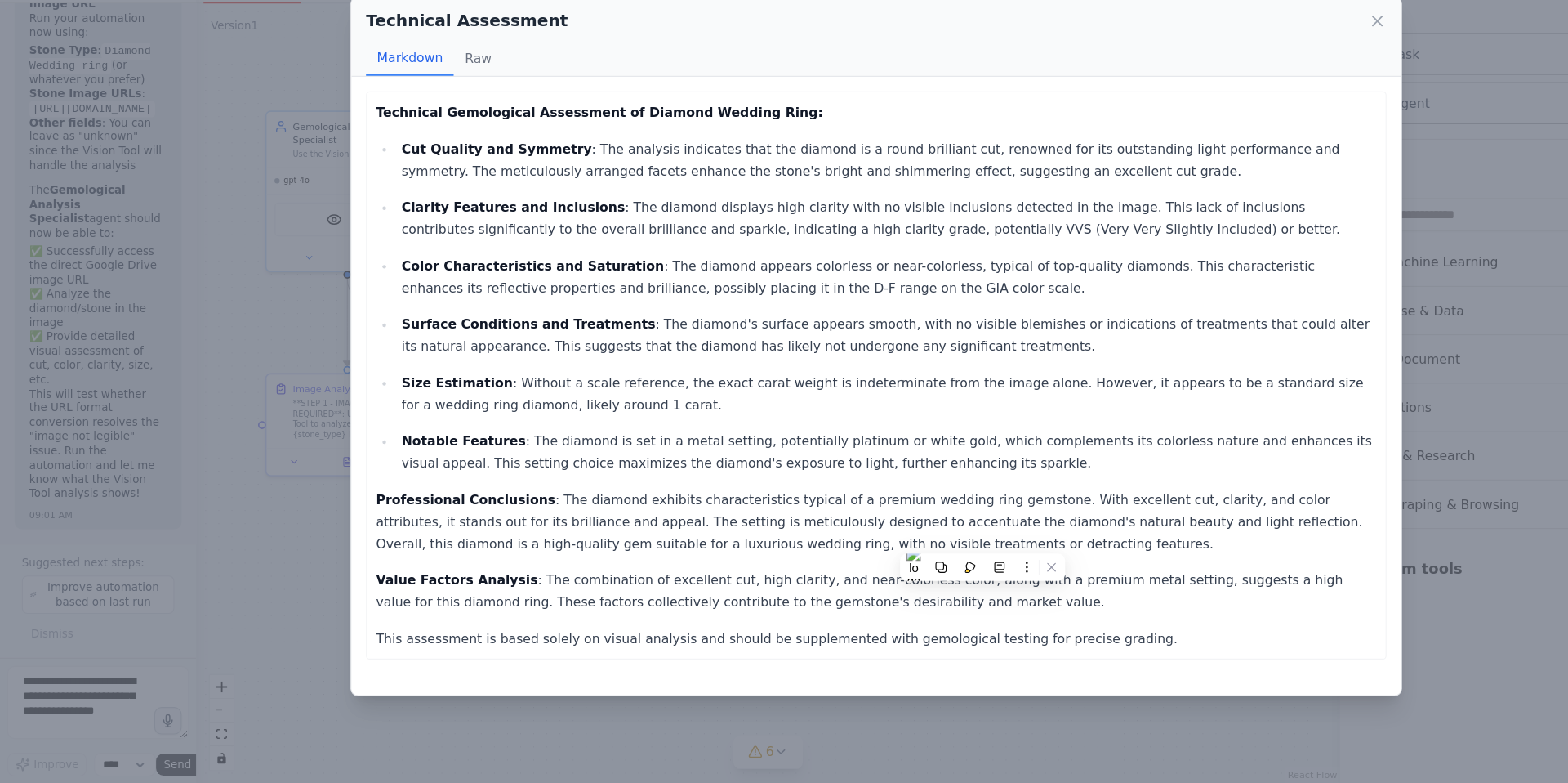
click at [579, 640] on div "Technical Gemological Assessment of Diamond Wedding Ring: Cut Quality and Symme…" at bounding box center [784, 417] width 895 height 490
click at [751, 563] on p "Professional Conclusions : The diamond exhibits characteristics typical of a pr…" at bounding box center [784, 548] width 895 height 59
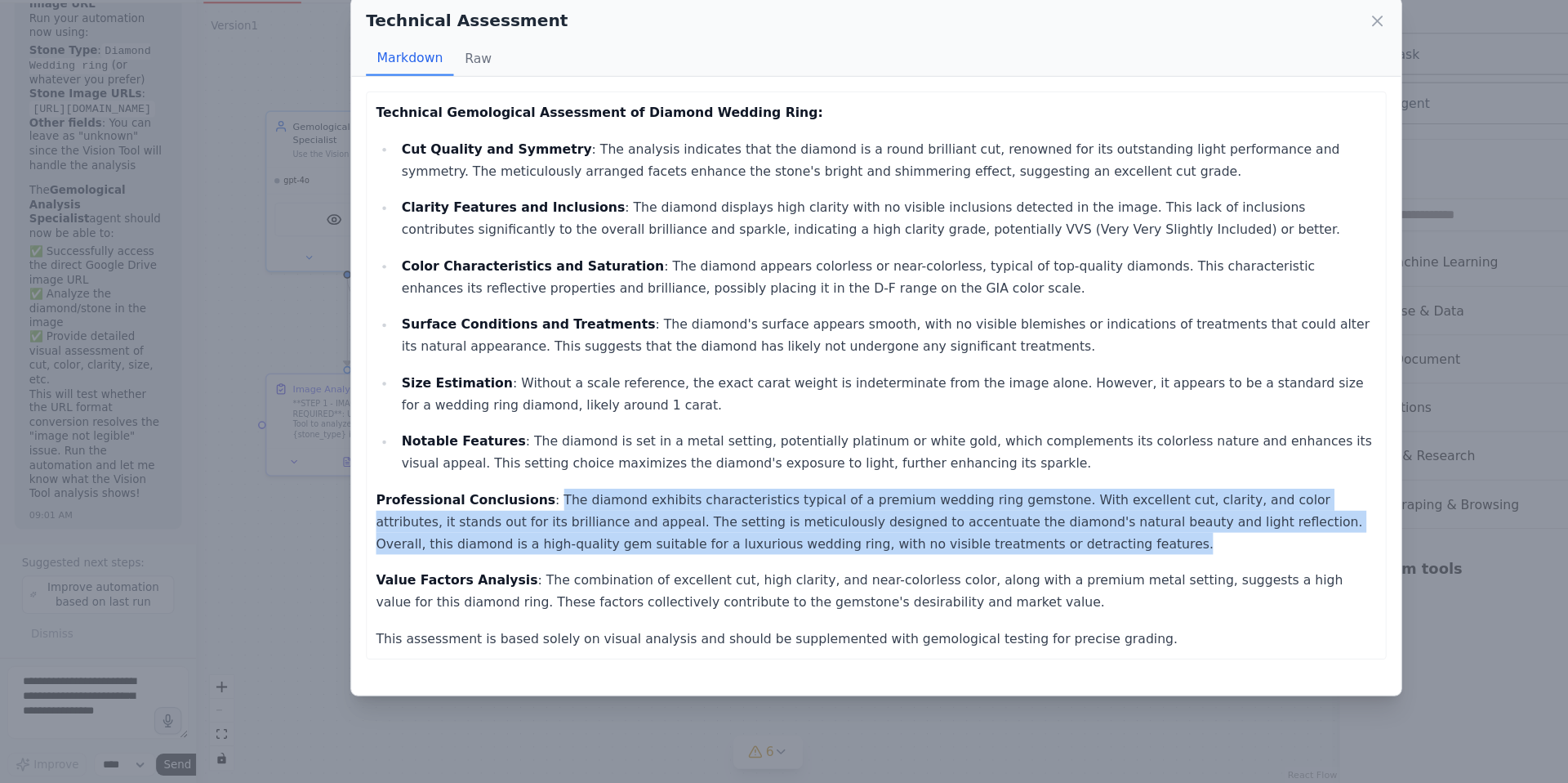
drag, startPoint x: 483, startPoint y: 527, endPoint x: 872, endPoint y: 568, distance: 391.2
click at [872, 568] on p "Professional Conclusions : The diamond exhibits characteristics typical of a pr…" at bounding box center [784, 548] width 895 height 59
click at [810, 597] on img at bounding box center [810, 593] width 13 height 37
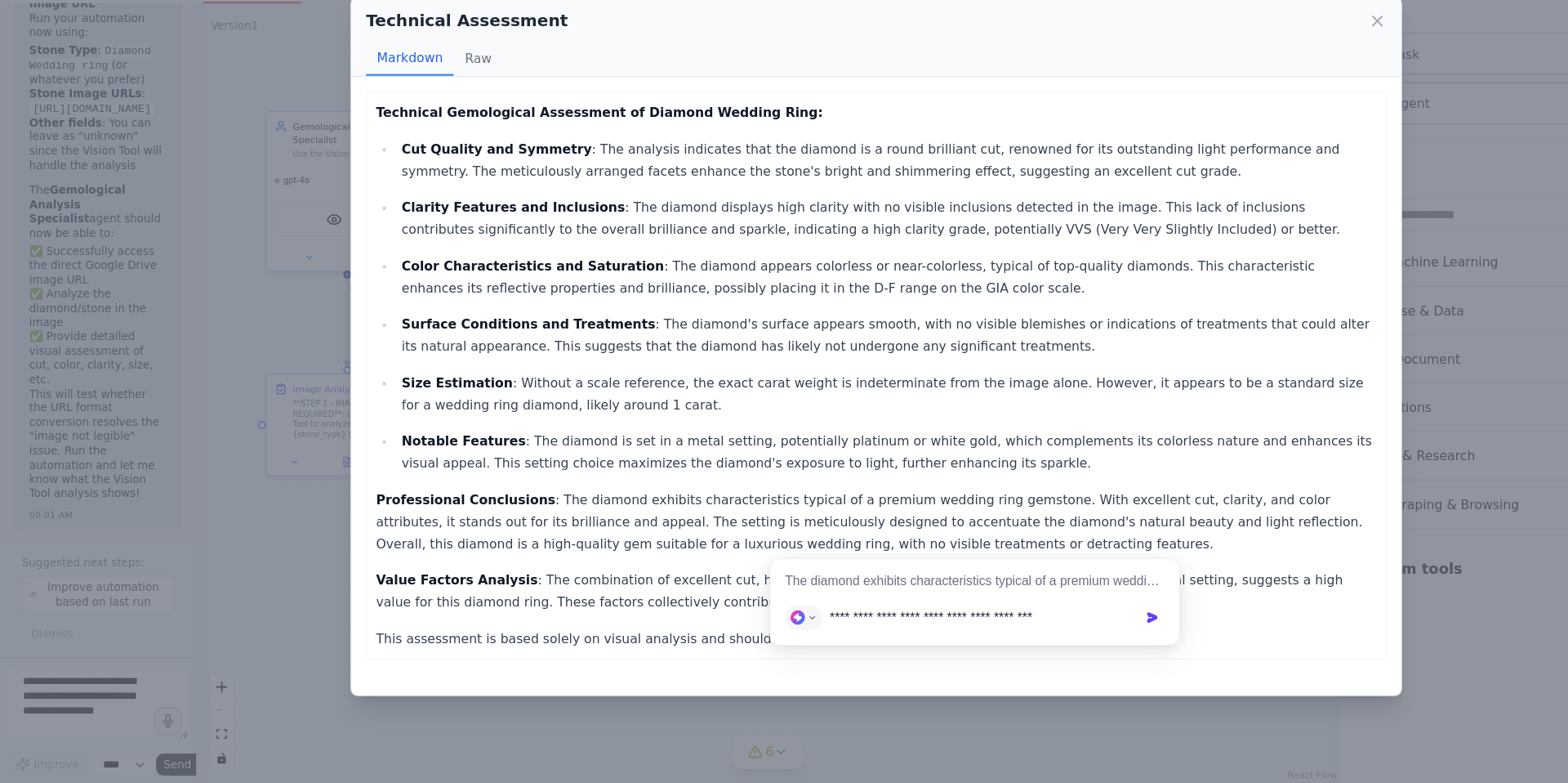
type input "**********"
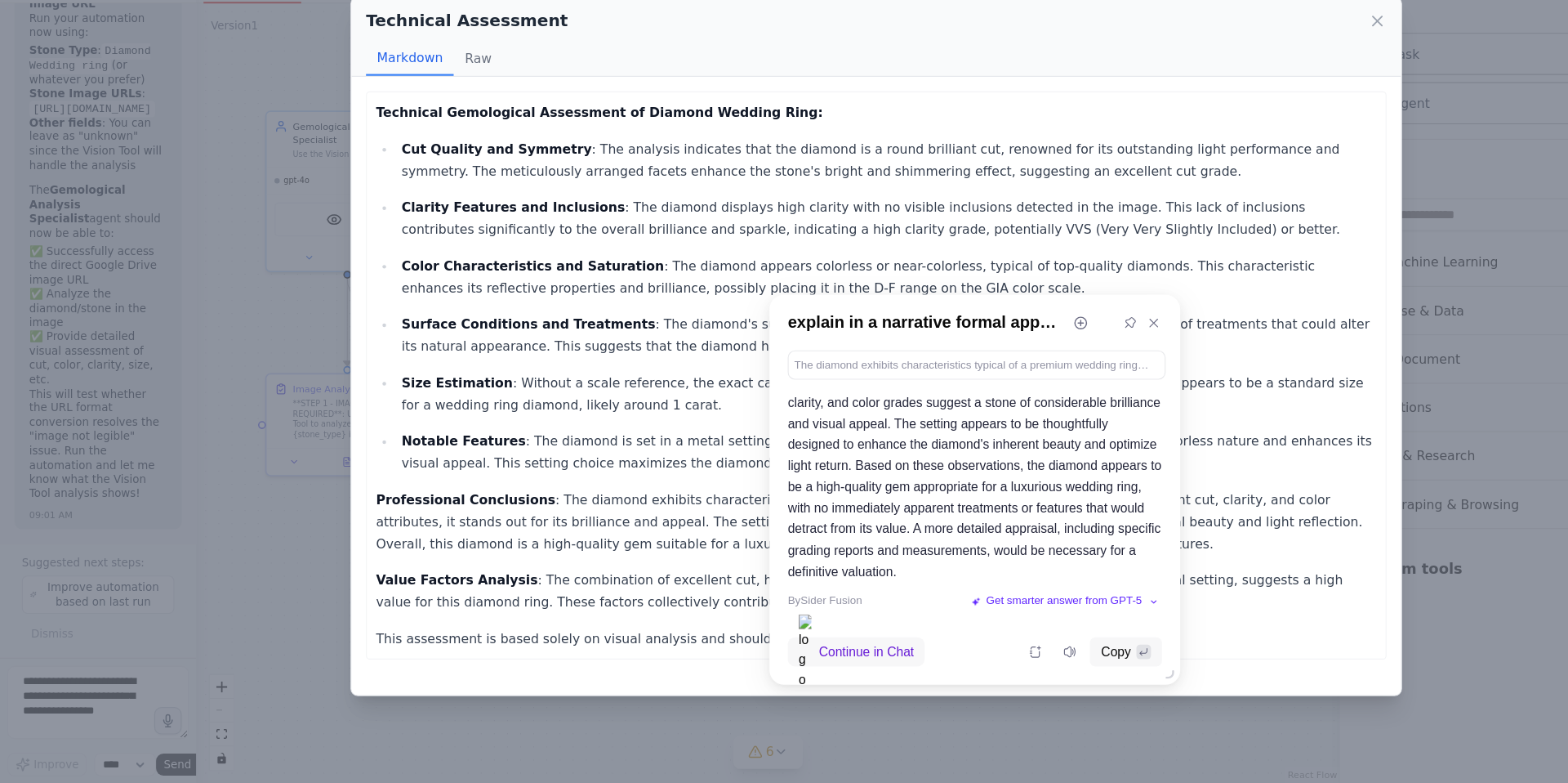
scroll to position [39, 0]
drag, startPoint x: 906, startPoint y: 567, endPoint x: 998, endPoint y: 596, distance: 96.5
click at [998, 596] on p "This diamond presents as a high-caliber gemstone, exhibiting the key characteri…" at bounding box center [871, 494] width 334 height 208
click at [1029, 367] on icon at bounding box center [1032, 369] width 7 height 7
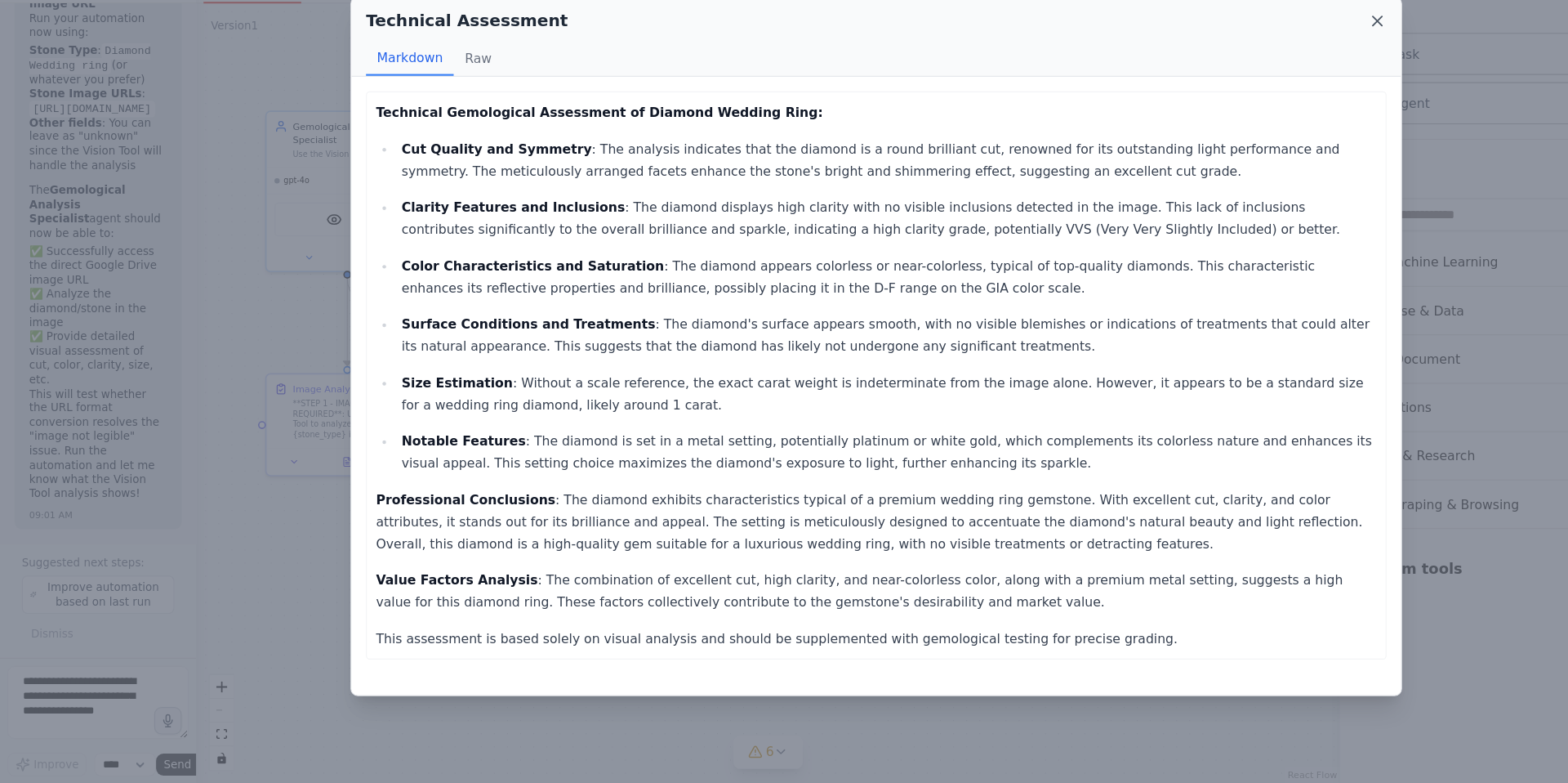
click at [1236, 101] on icon at bounding box center [1232, 100] width 17 height 17
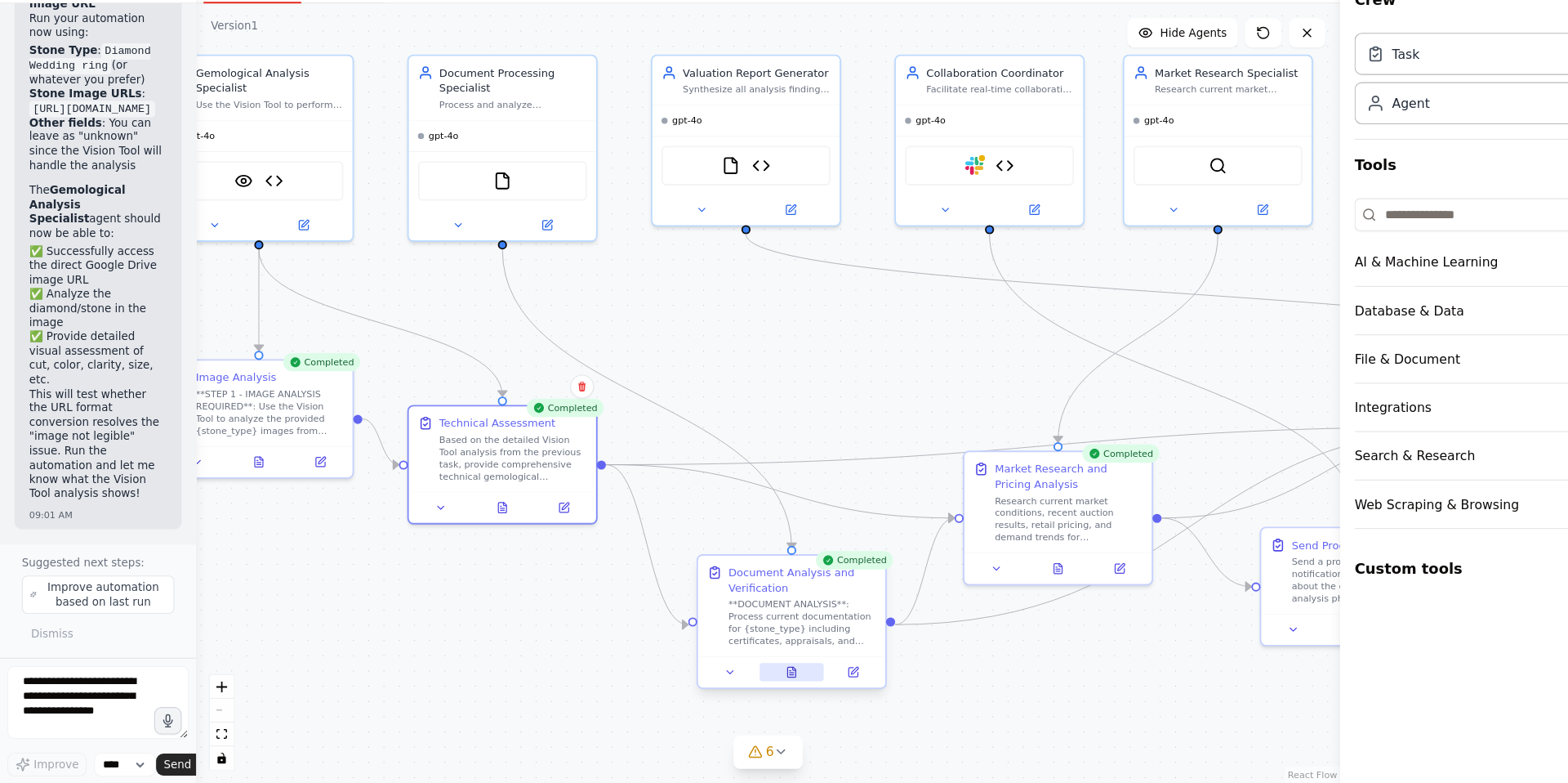
click at [707, 687] on icon at bounding box center [708, 682] width 7 height 9
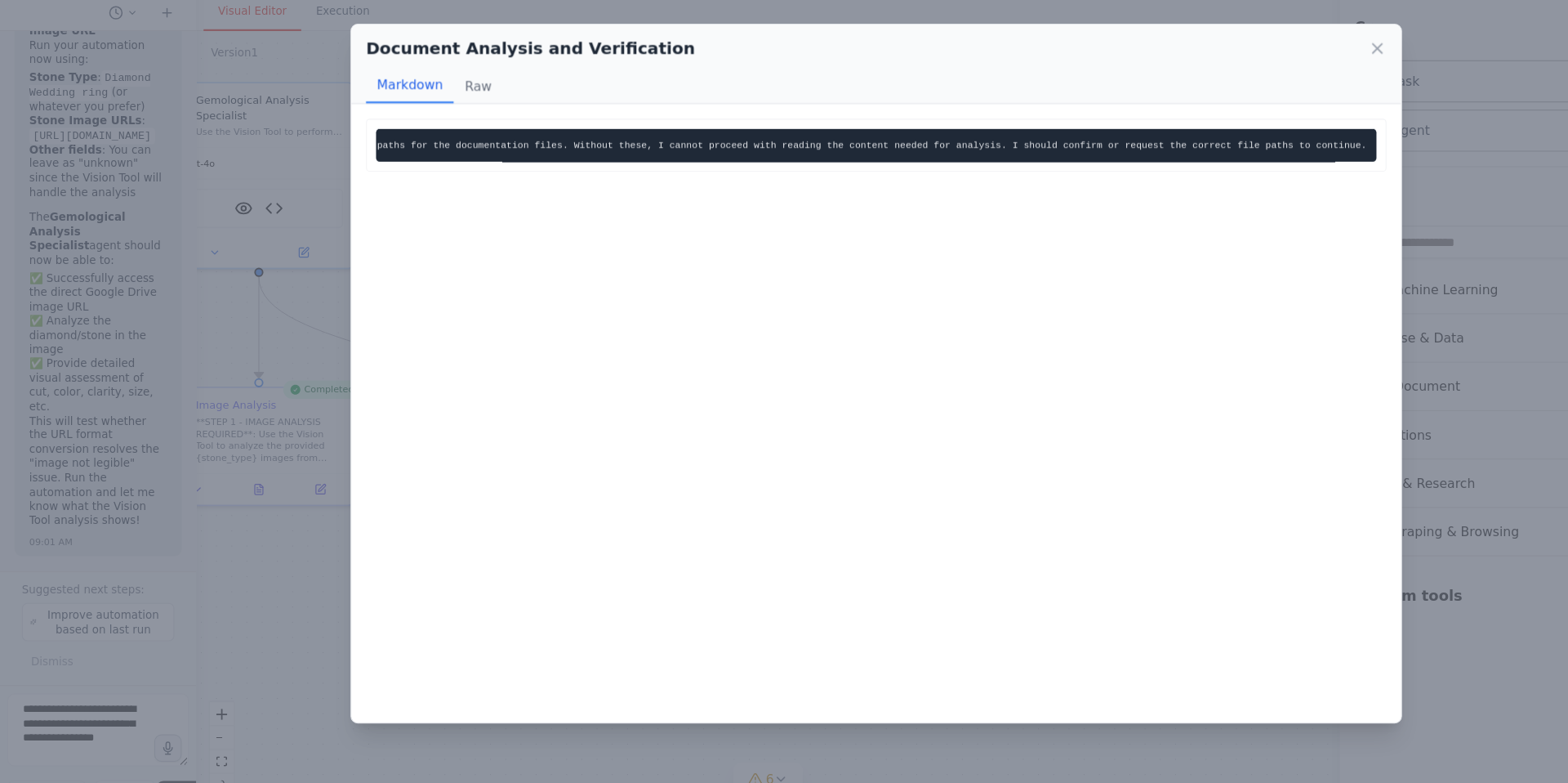
scroll to position [0, 263]
click at [1227, 101] on icon at bounding box center [1232, 100] width 17 height 17
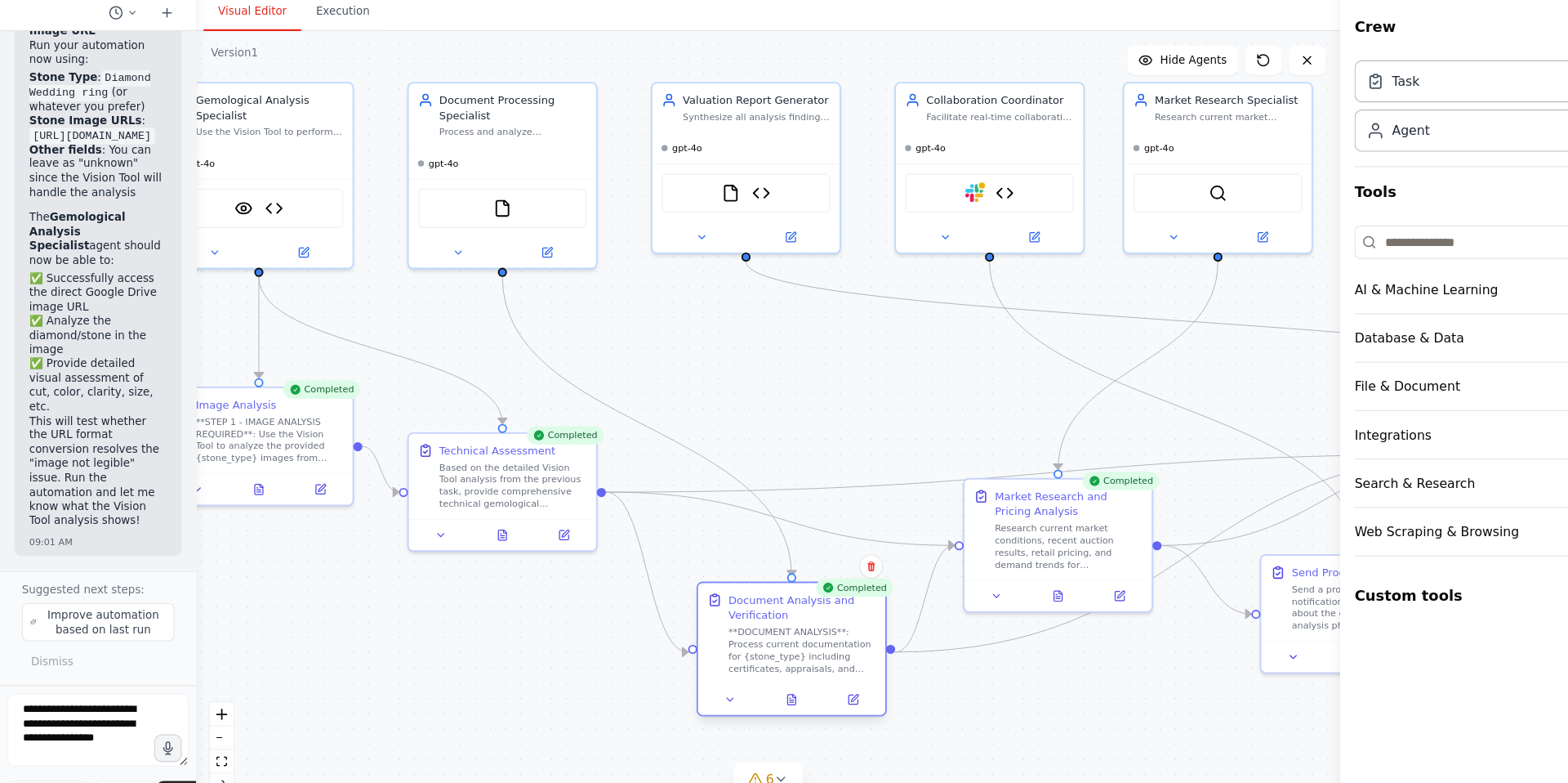
click at [689, 639] on div "**DOCUMENT ANALYSIS**: Process current documentation for {stone_type} including…" at bounding box center [718, 639] width 132 height 43
click at [706, 680] on icon at bounding box center [708, 682] width 7 height 9
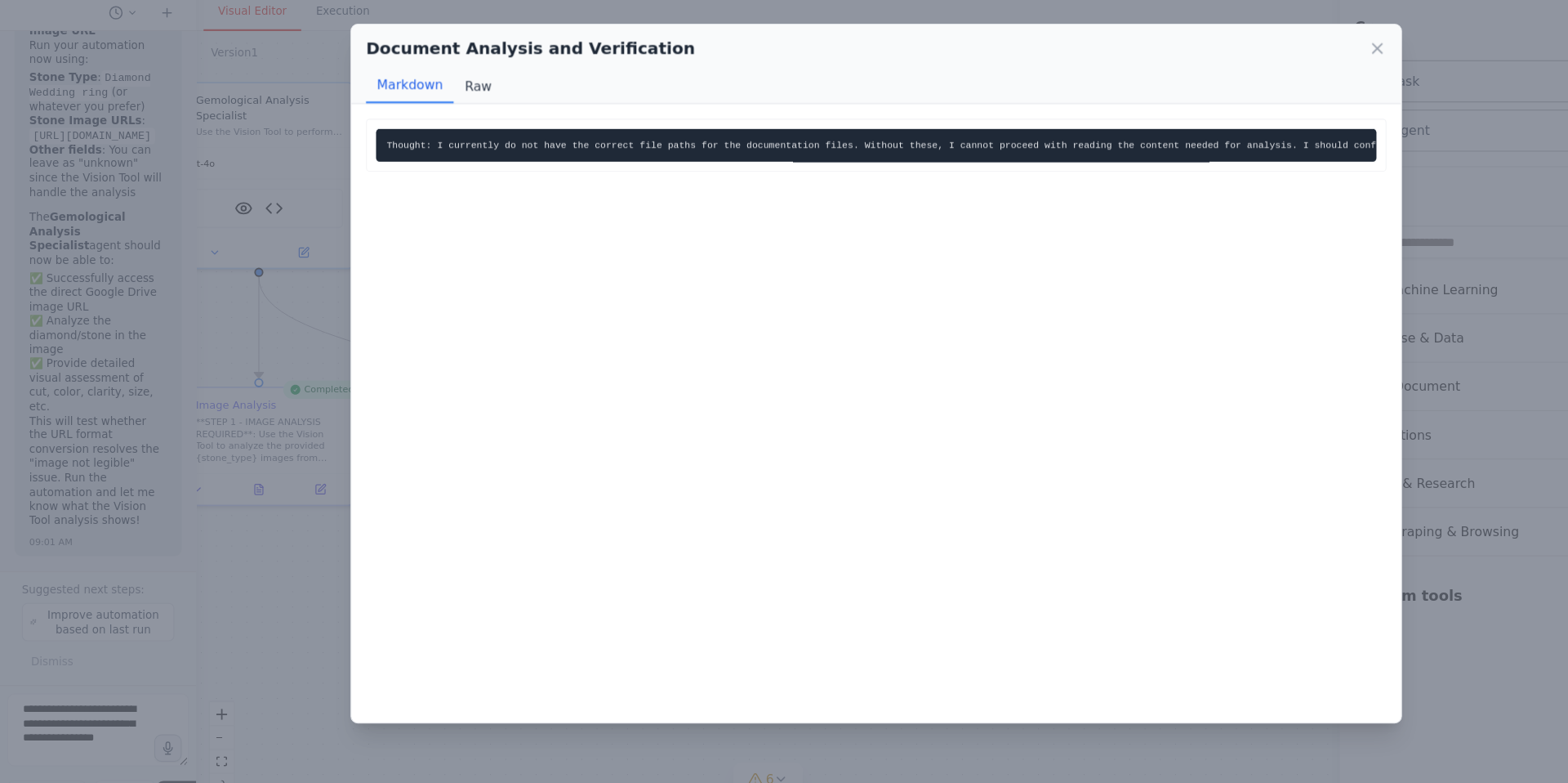
click at [427, 134] on button "Raw" at bounding box center [427, 134] width 43 height 31
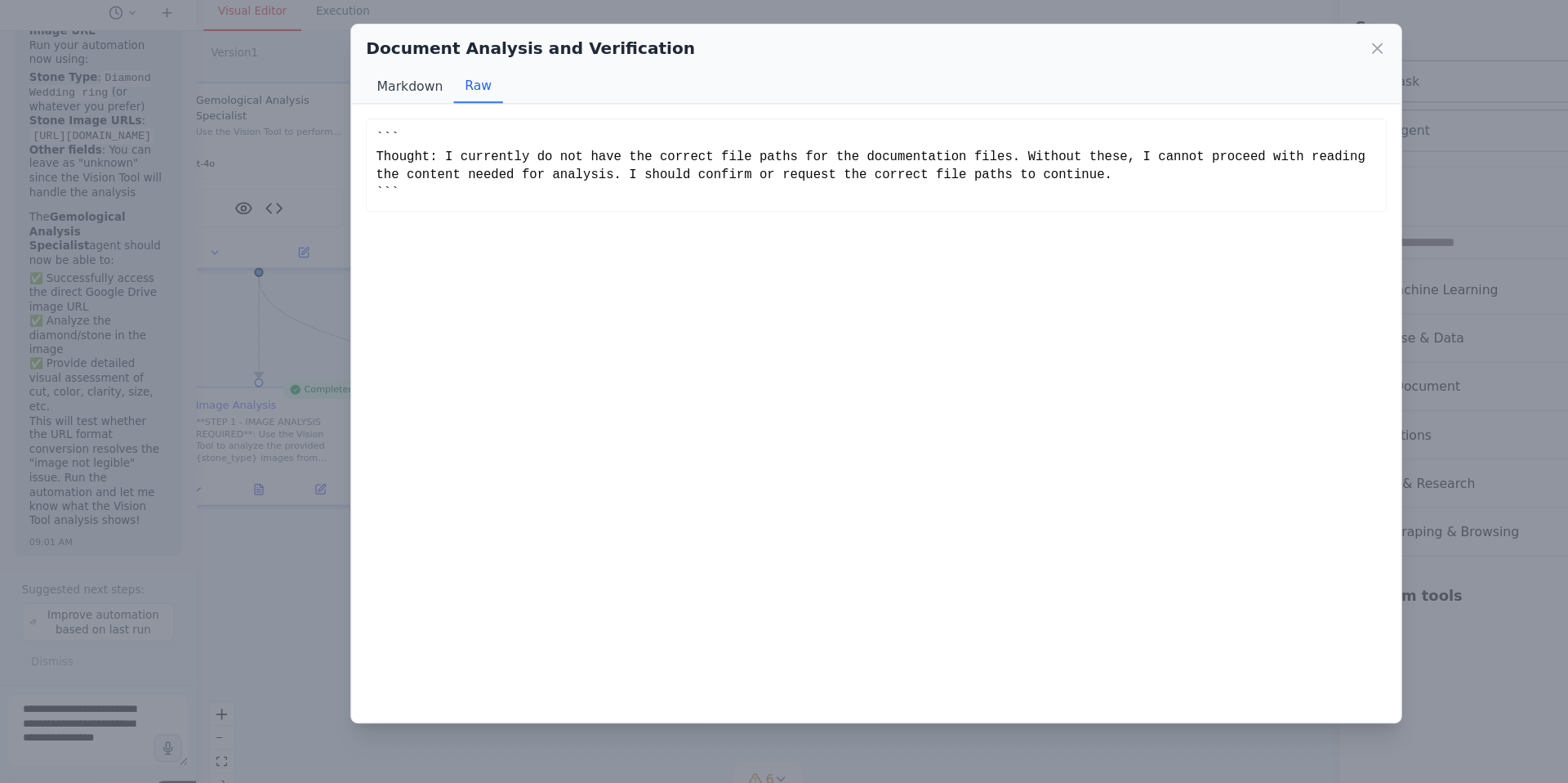
drag, startPoint x: 361, startPoint y: 132, endPoint x: 378, endPoint y: 132, distance: 17.0
click at [361, 132] on button "Markdown" at bounding box center [367, 134] width 78 height 31
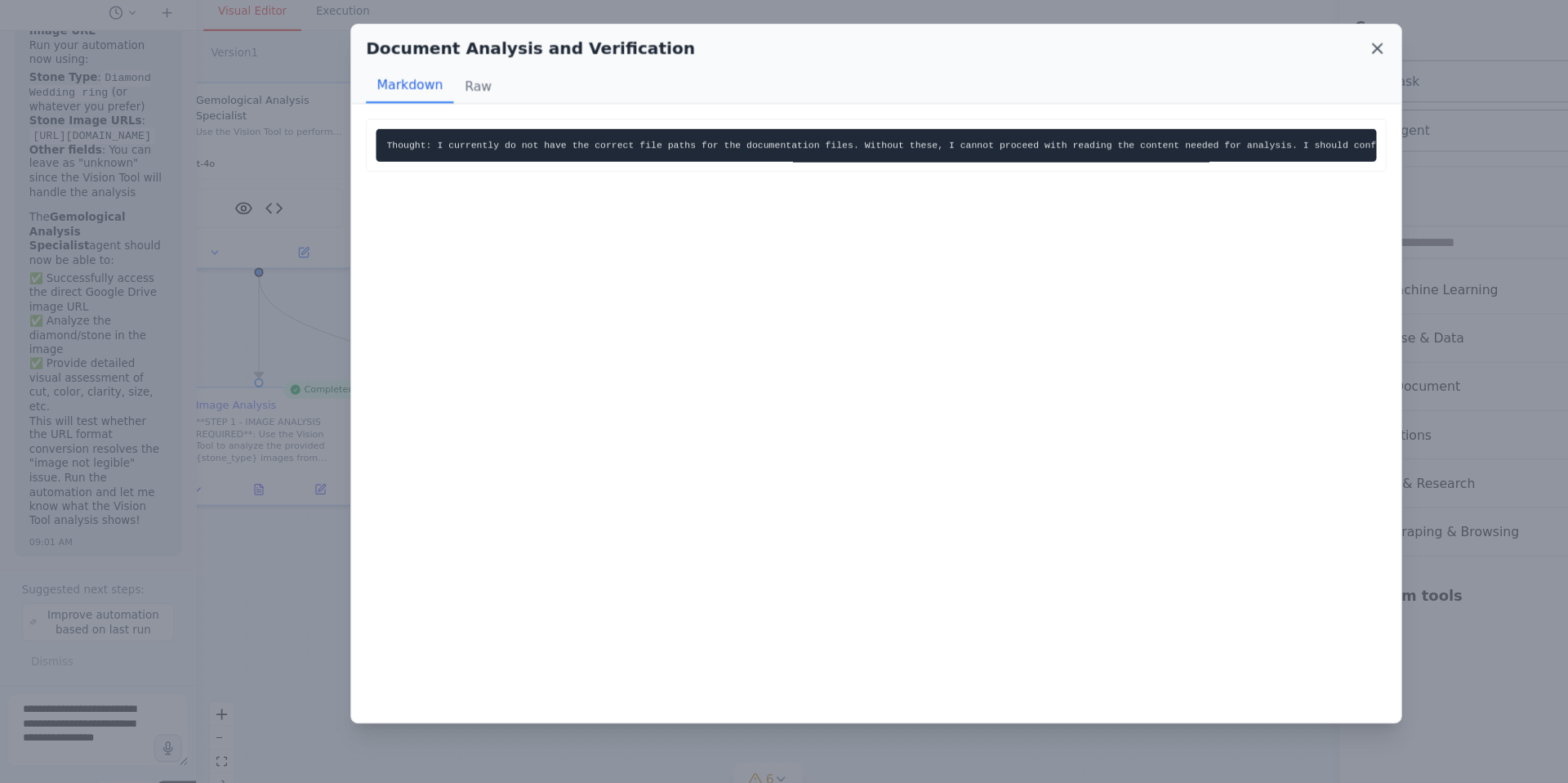
click at [1233, 103] on icon at bounding box center [1232, 100] width 17 height 17
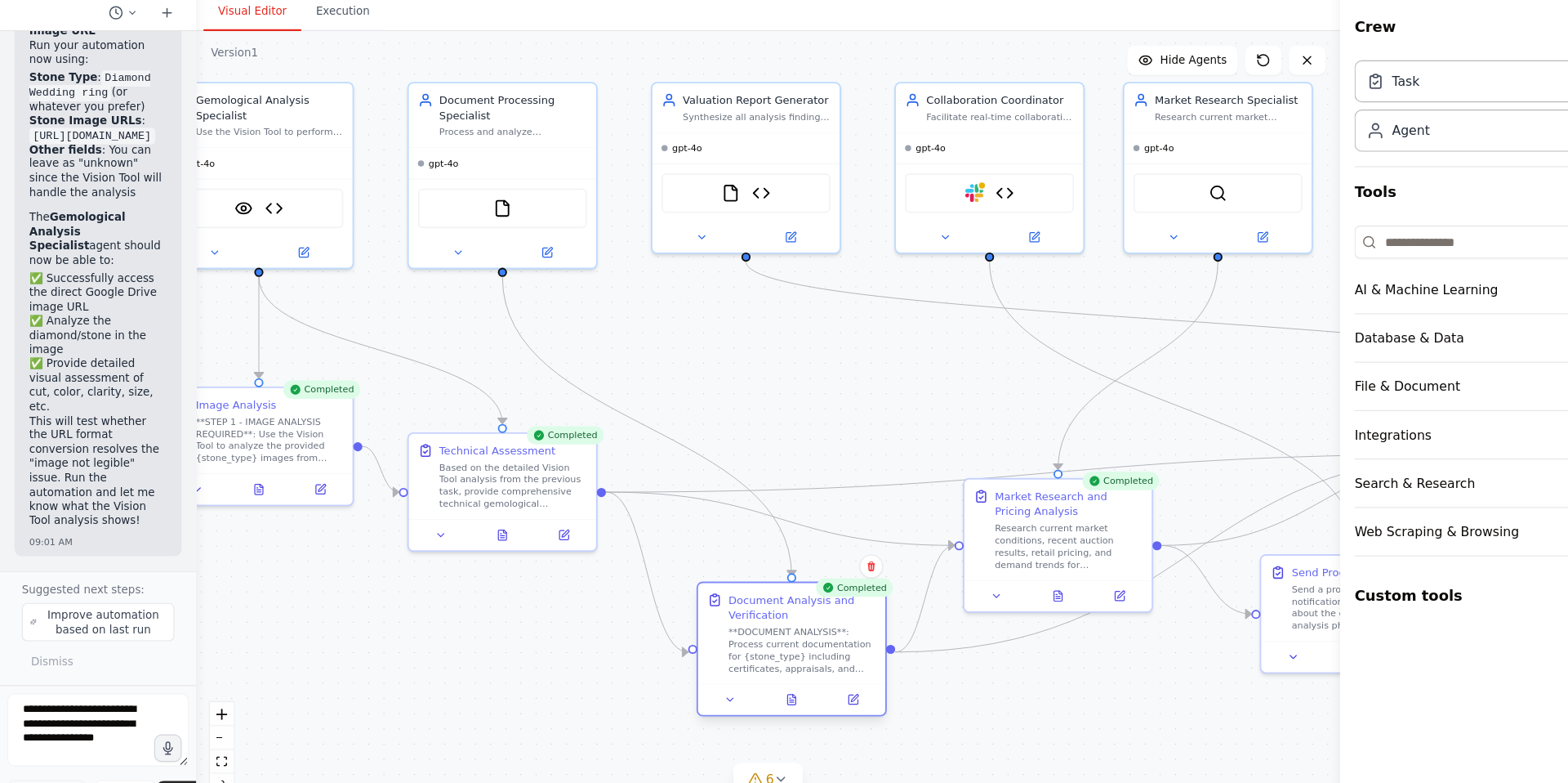
click at [651, 692] on div at bounding box center [708, 682] width 168 height 28
click at [649, 684] on icon at bounding box center [653, 682] width 10 height 10
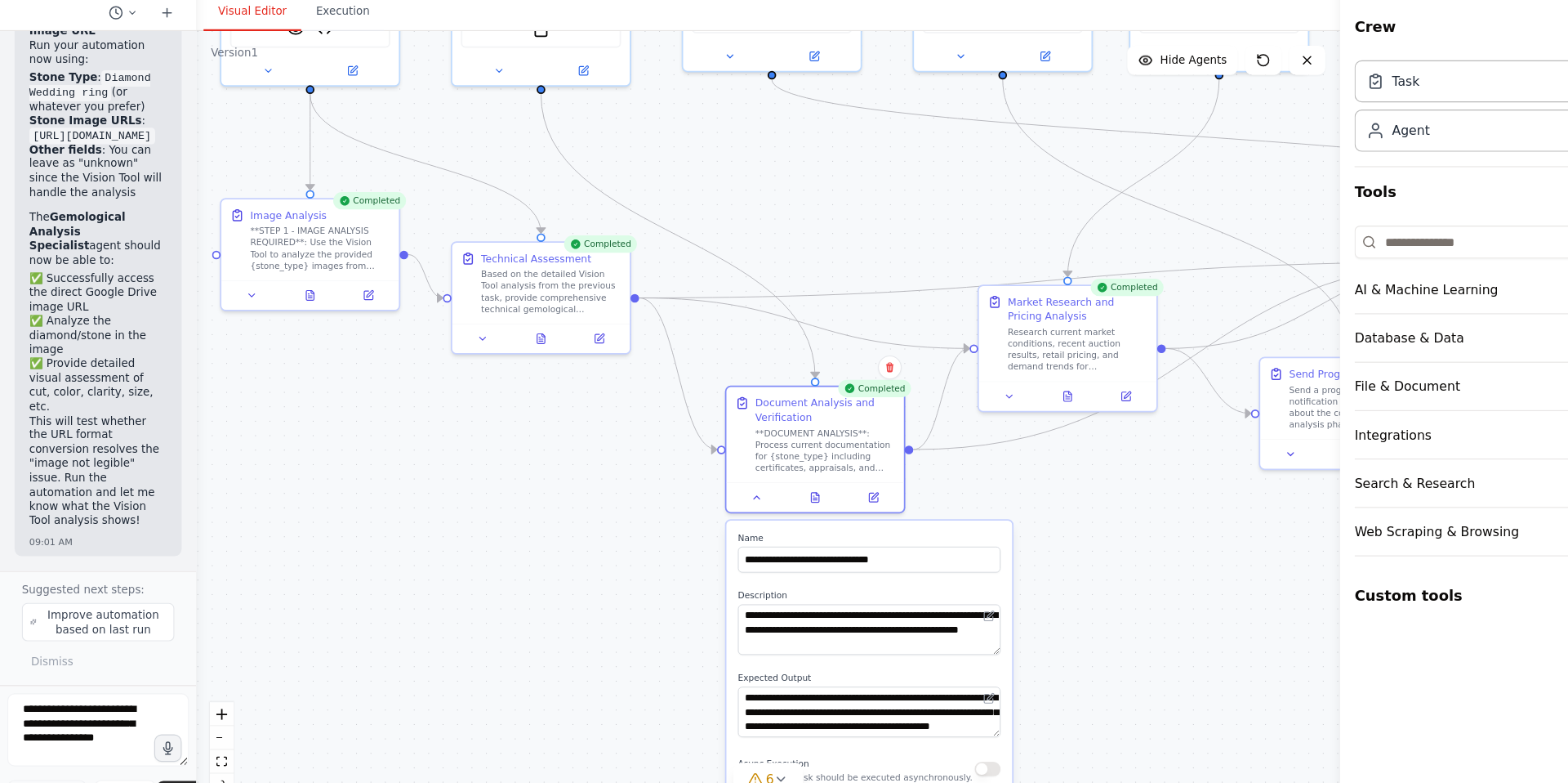
drag, startPoint x: 974, startPoint y: 719, endPoint x: 996, endPoint y: 535, distance: 185.3
click at [996, 535] on div ".deletable-edge-delete-btn { width: 20px; height: 20px; border: 0px solid #ffff…" at bounding box center [687, 434] width 1023 height 698
drag, startPoint x: 666, startPoint y: 611, endPoint x: 830, endPoint y: 639, distance: 166.4
click at [830, 639] on textarea "**********" at bounding box center [777, 620] width 235 height 45
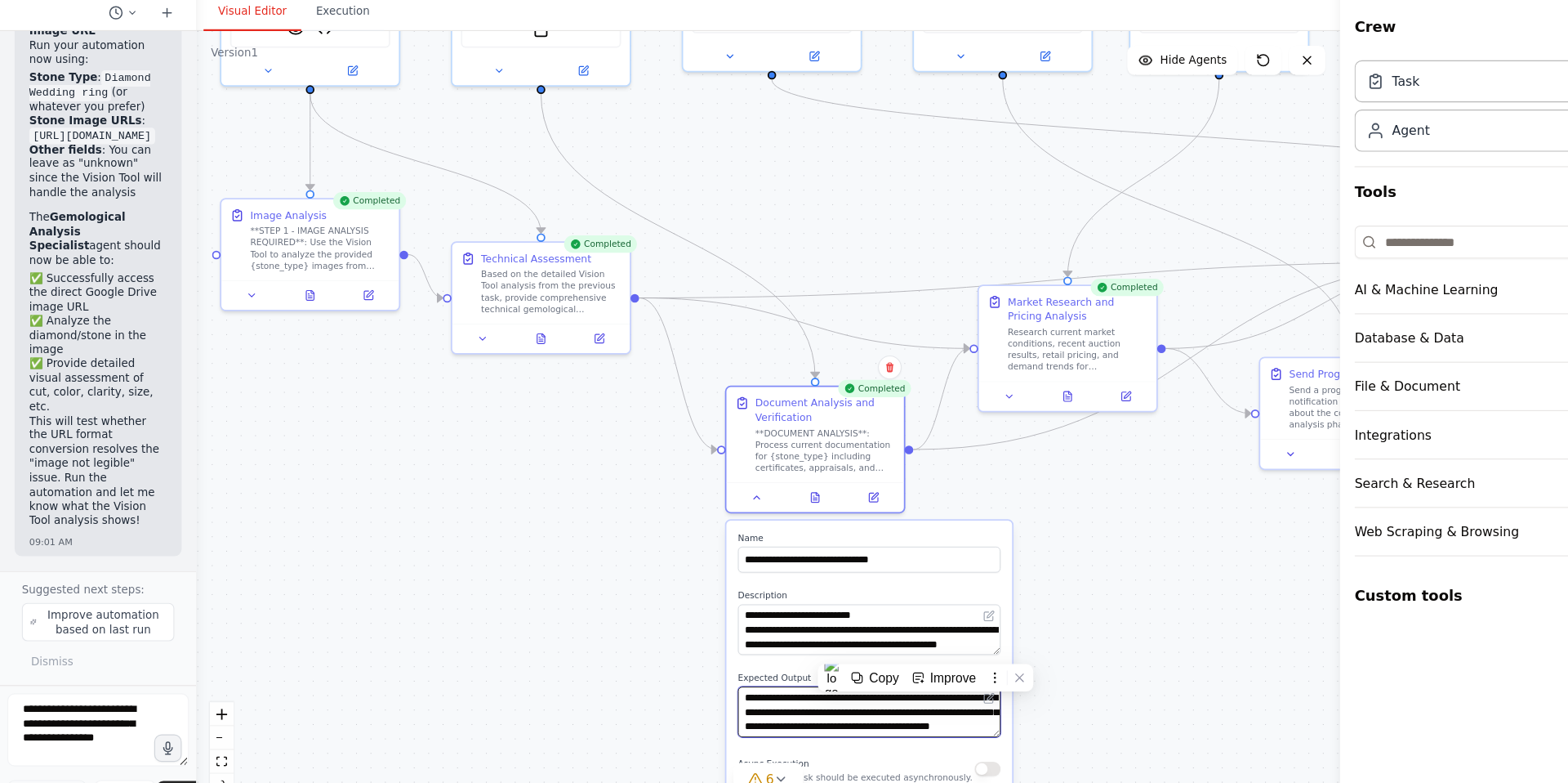
scroll to position [33, 0]
drag, startPoint x: 668, startPoint y: 681, endPoint x: 806, endPoint y: 704, distance: 139.9
click at [806, 704] on textarea "**********" at bounding box center [777, 694] width 235 height 45
click at [989, 641] on div ".deletable-edge-delete-btn { width: 20px; height: 20px; border: 0px solid #ffff…" at bounding box center [687, 434] width 1023 height 698
click at [677, 501] on icon at bounding box center [678, 500] width 10 height 10
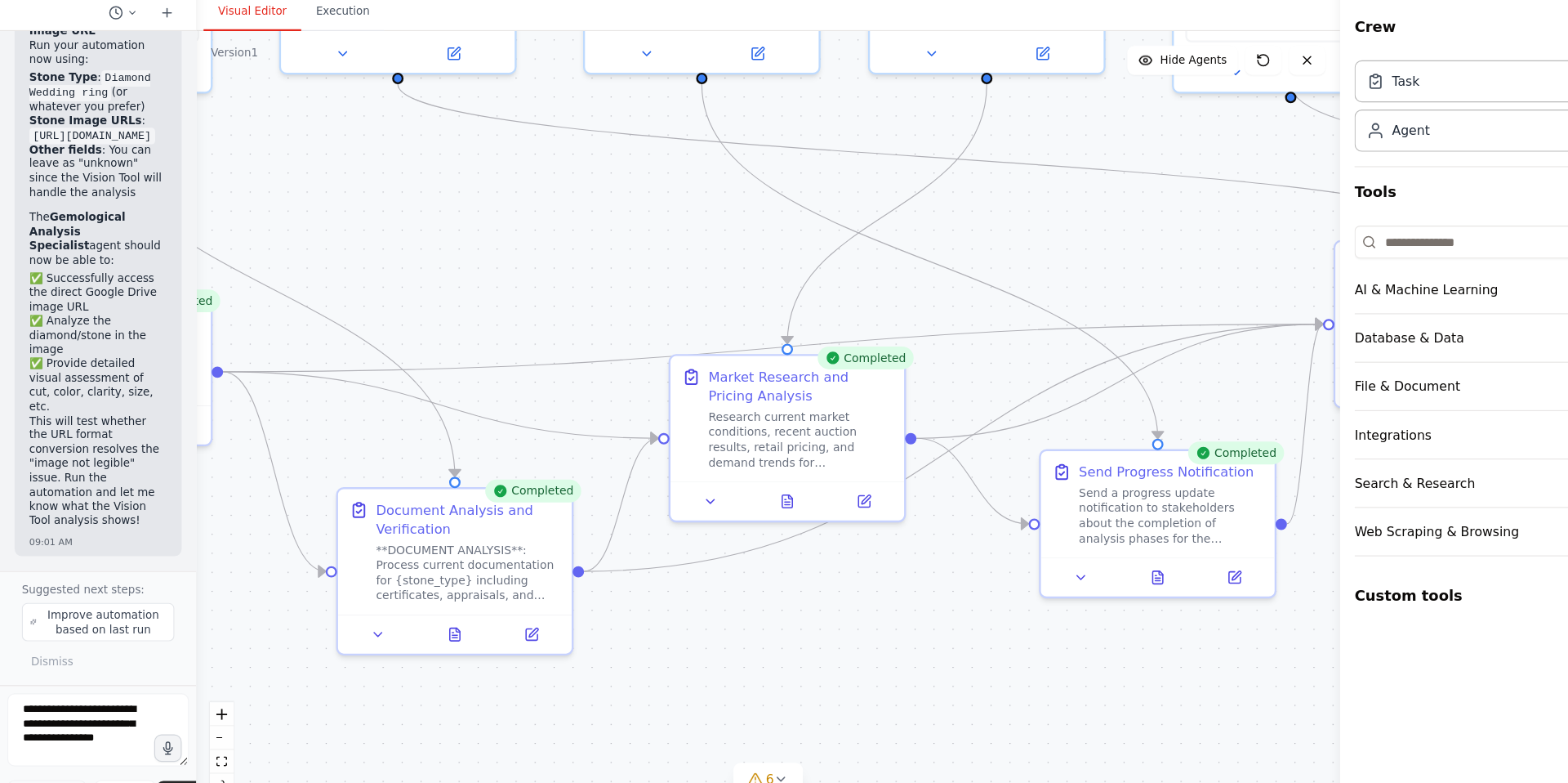
drag, startPoint x: 897, startPoint y: 574, endPoint x: 647, endPoint y: 685, distance: 273.5
click at [647, 684] on div ".deletable-edge-delete-btn { width: 20px; height: 20px; border: 0px solid #ffff…" at bounding box center [687, 434] width 1023 height 698
click at [702, 503] on icon at bounding box center [705, 502] width 9 height 11
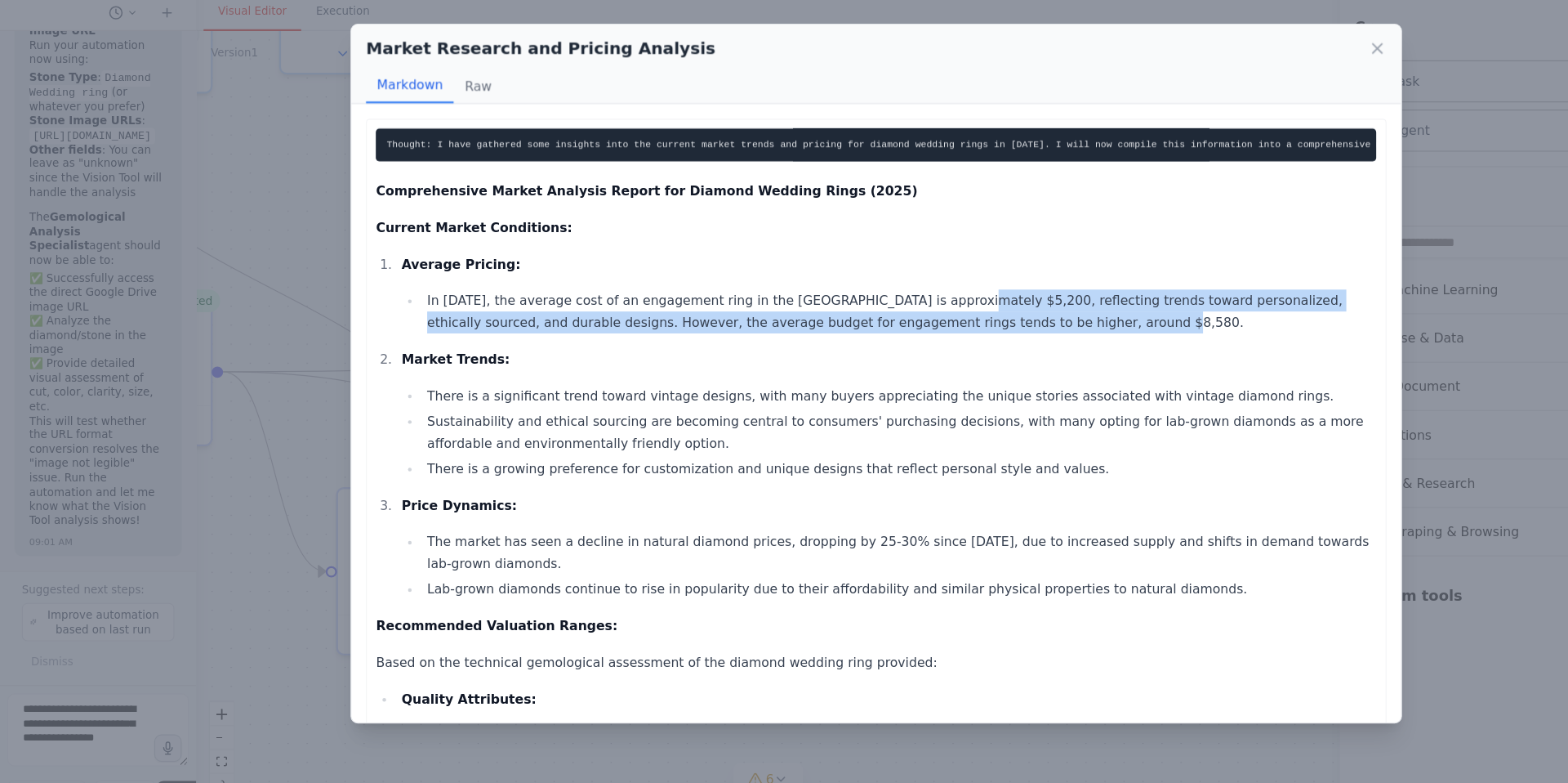
drag, startPoint x: 836, startPoint y: 338, endPoint x: 1095, endPoint y: 348, distance: 259.2
click at [1095, 348] on li "In [DATE], the average cost of an engagement ring in the [GEOGRAPHIC_DATA] is a…" at bounding box center [804, 335] width 854 height 39
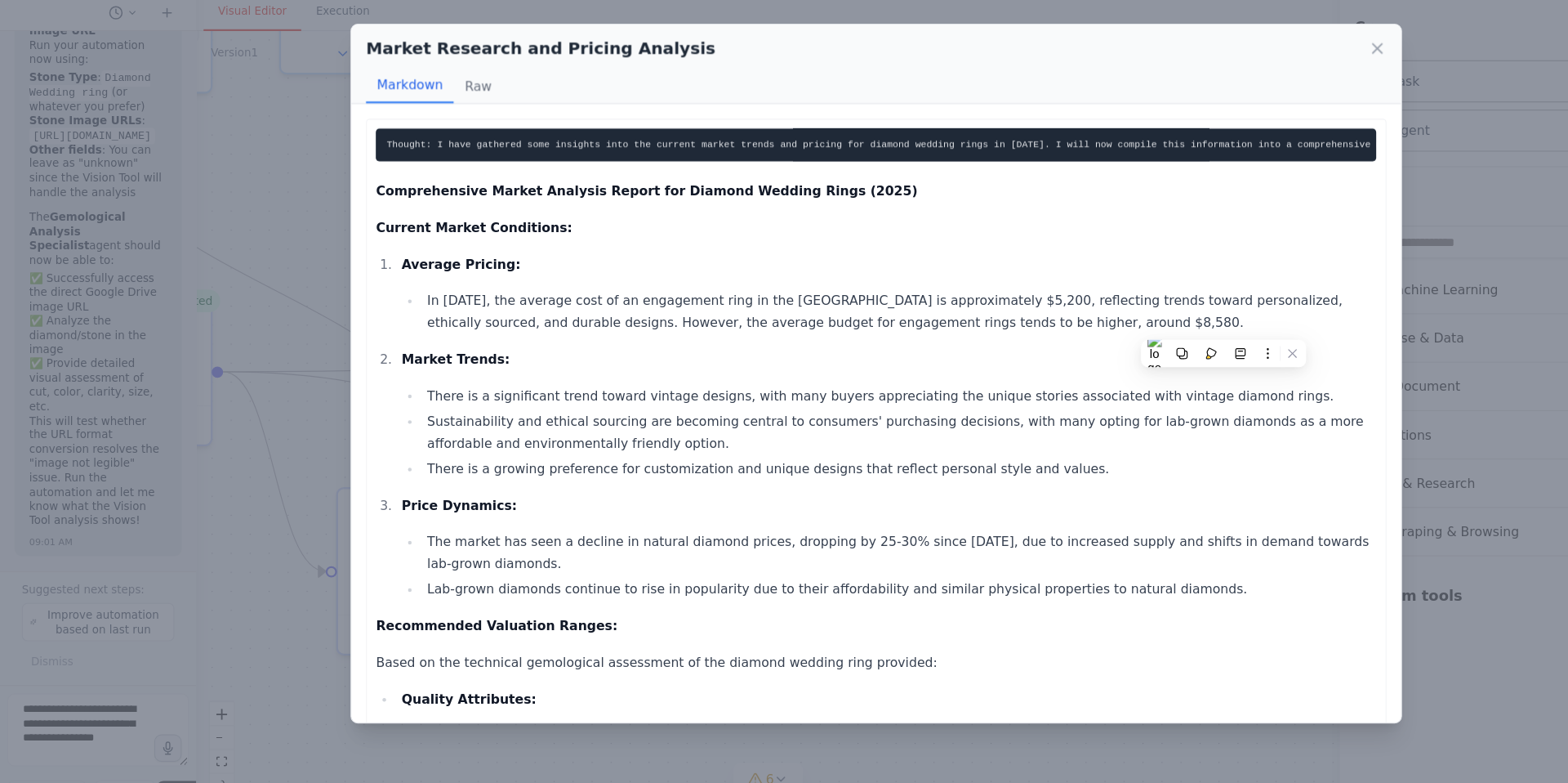
click at [822, 387] on p "Market Trends:" at bounding box center [796, 378] width 872 height 20
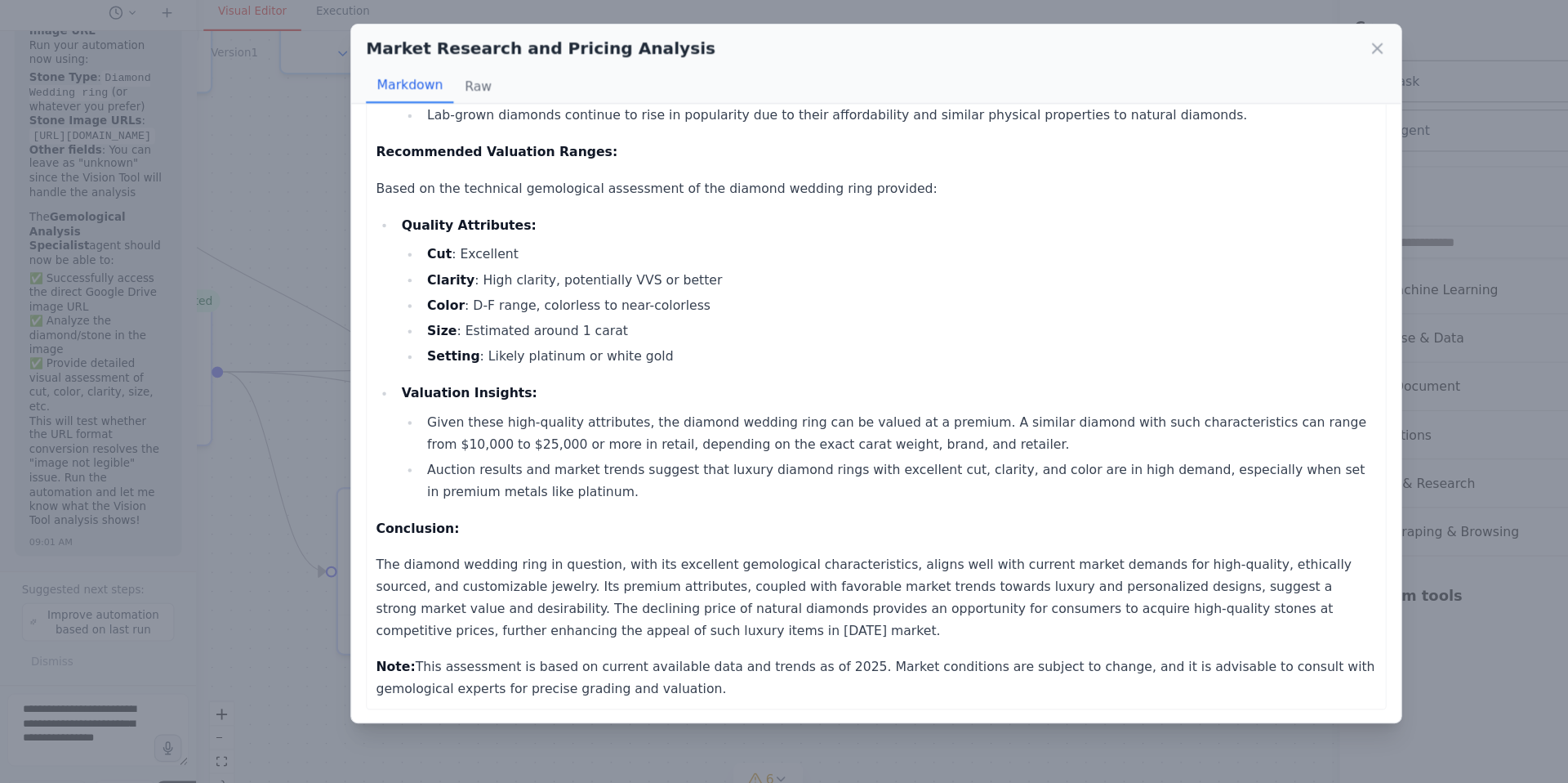
scroll to position [438, 0]
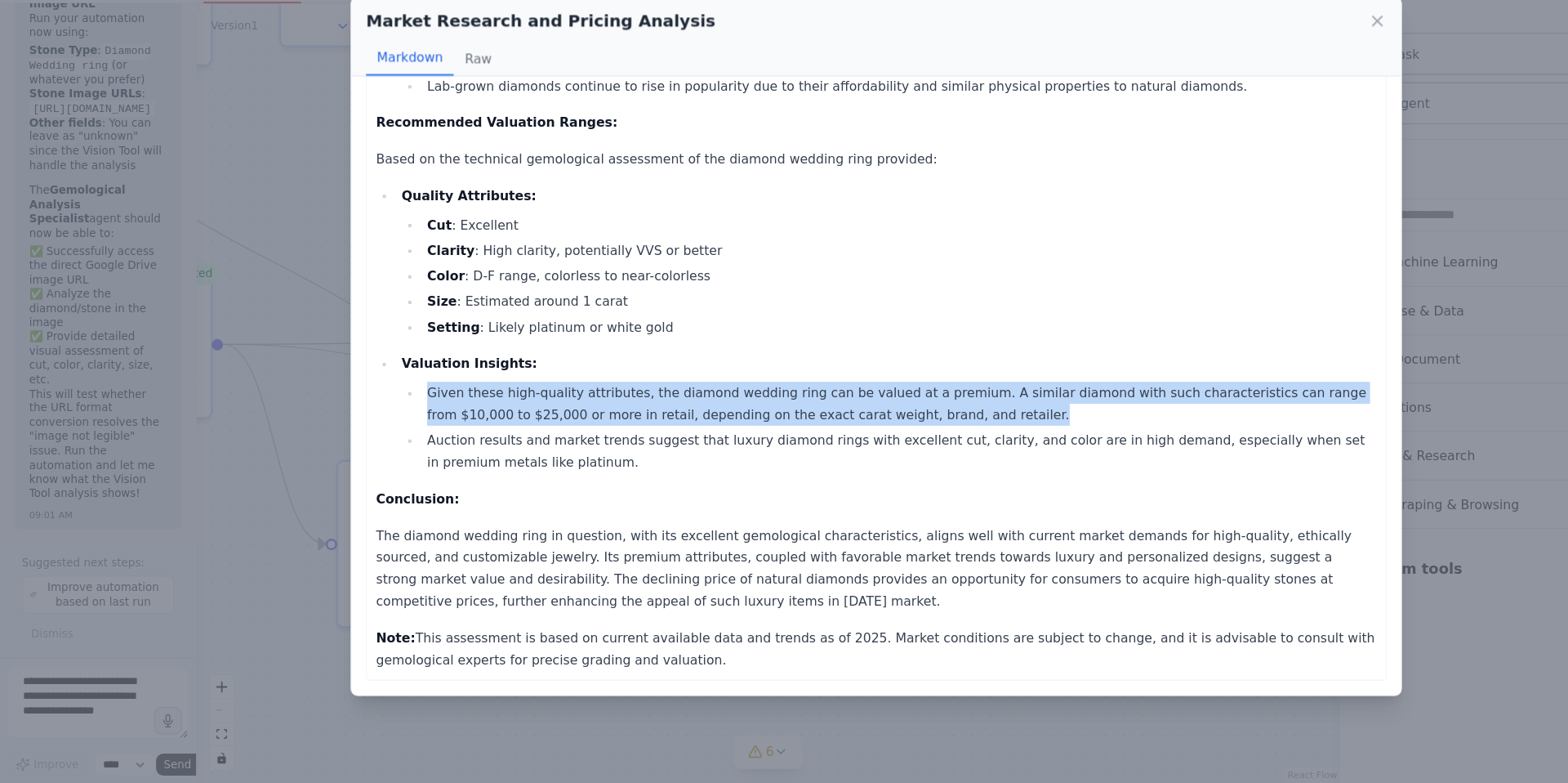
drag, startPoint x: 382, startPoint y: 432, endPoint x: 900, endPoint y: 453, distance: 518.4
click at [900, 453] on li "Given these high-quality attributes, the diamond wedding ring can be valued at …" at bounding box center [804, 442] width 854 height 39
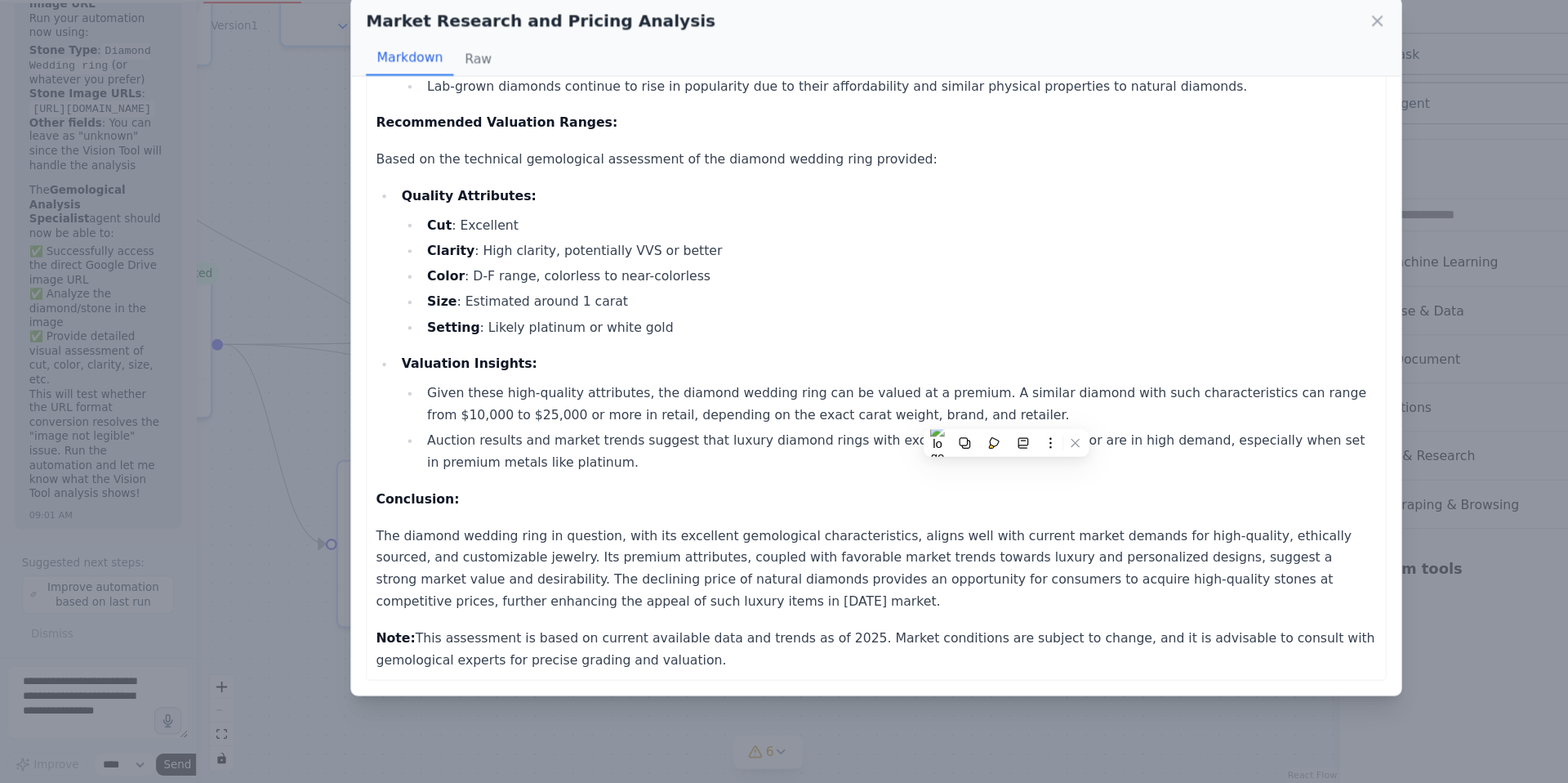
click at [921, 540] on div "Thought: I have gathered some insights into the current market trends and prici…" at bounding box center [784, 215] width 895 height 935
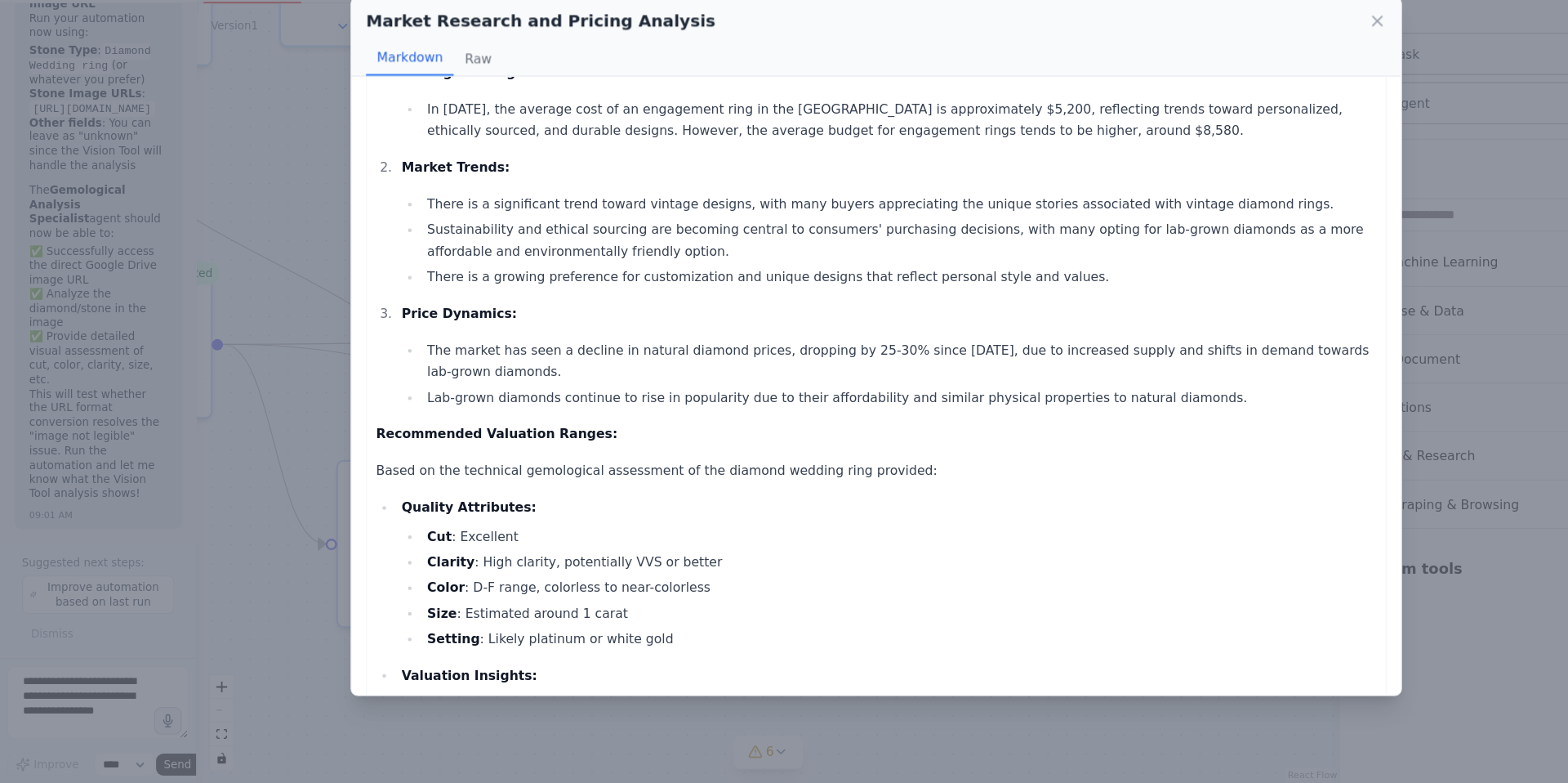
scroll to position [0, 0]
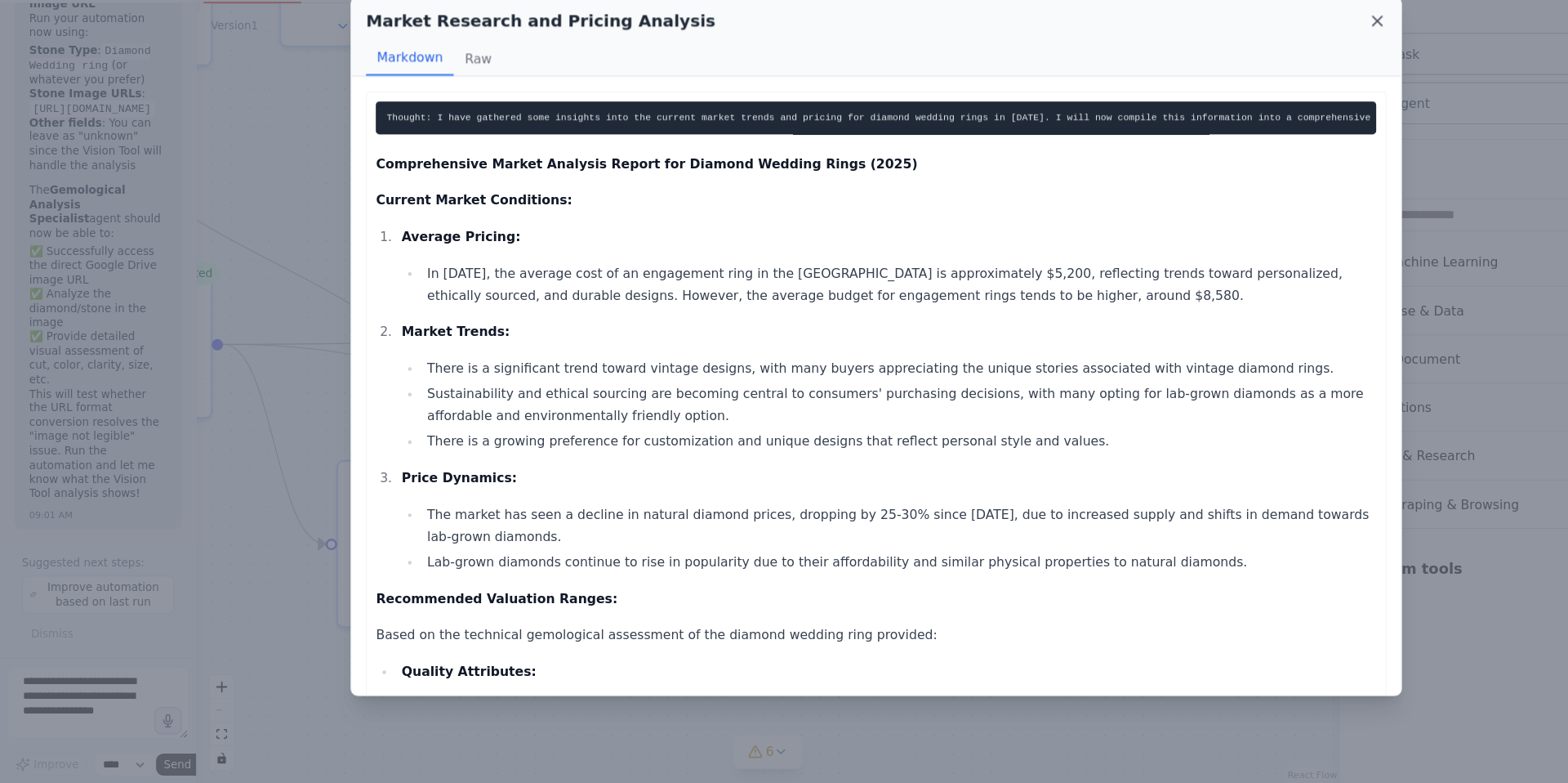
click at [1232, 97] on icon at bounding box center [1232, 100] width 17 height 17
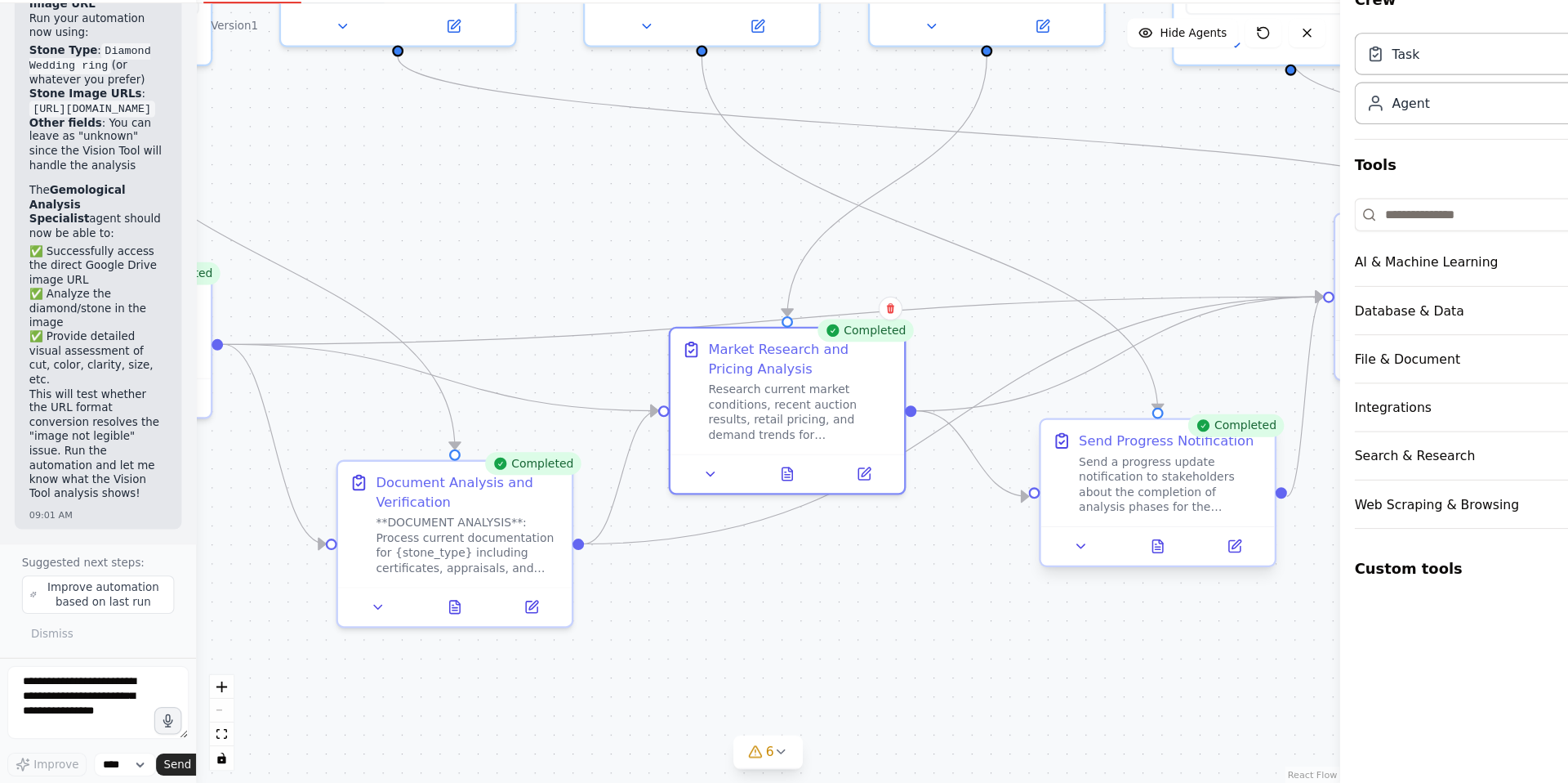
click at [989, 494] on div "Send a progress update notification to stakeholders about the completion of ana…" at bounding box center [1048, 514] width 165 height 55
click at [1034, 574] on icon at bounding box center [1036, 570] width 9 height 11
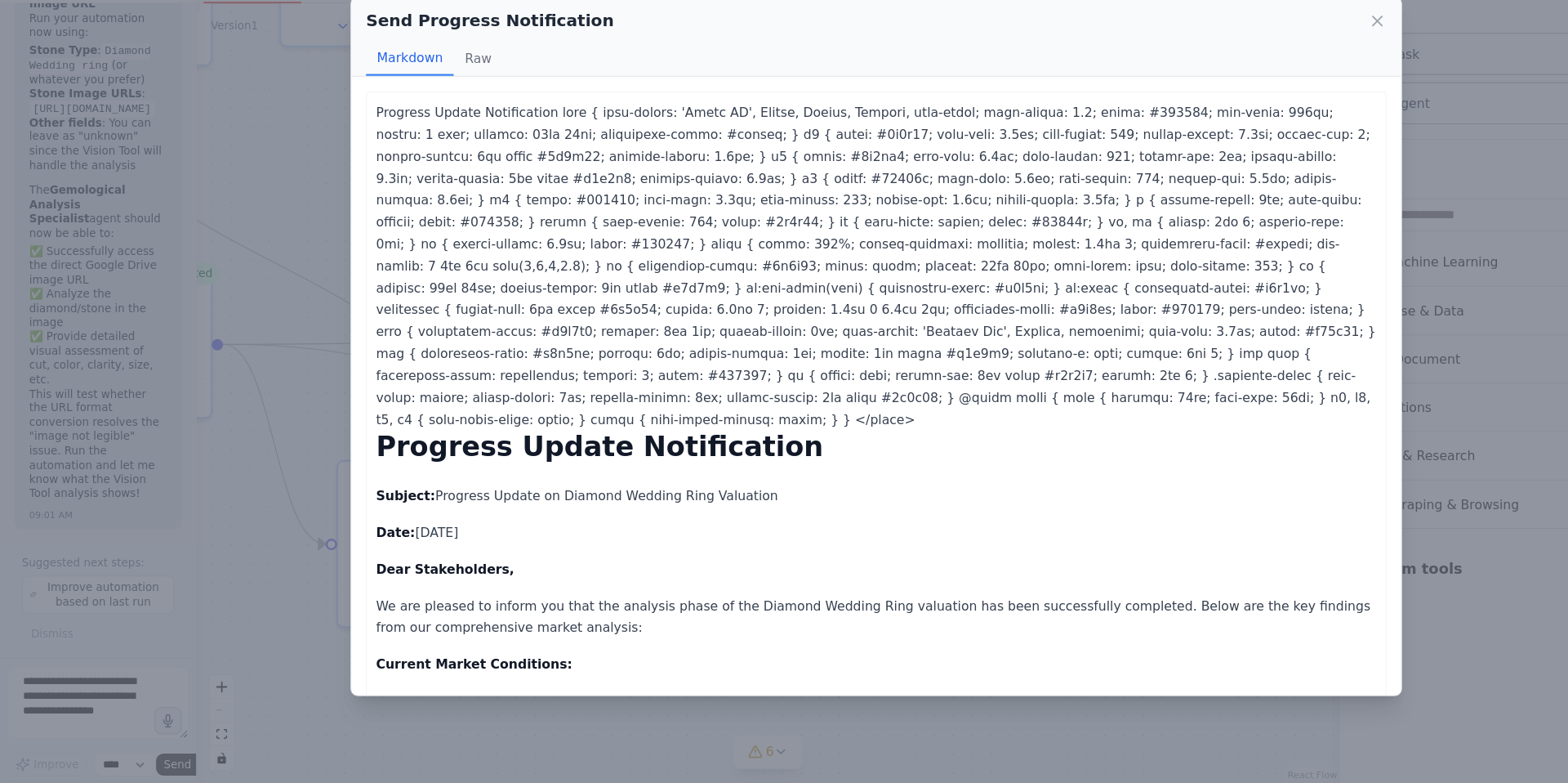
click at [256, 233] on div "Send Progress Notification Markdown Raw Progress Update Notification Progress U…" at bounding box center [784, 391] width 1568 height 783
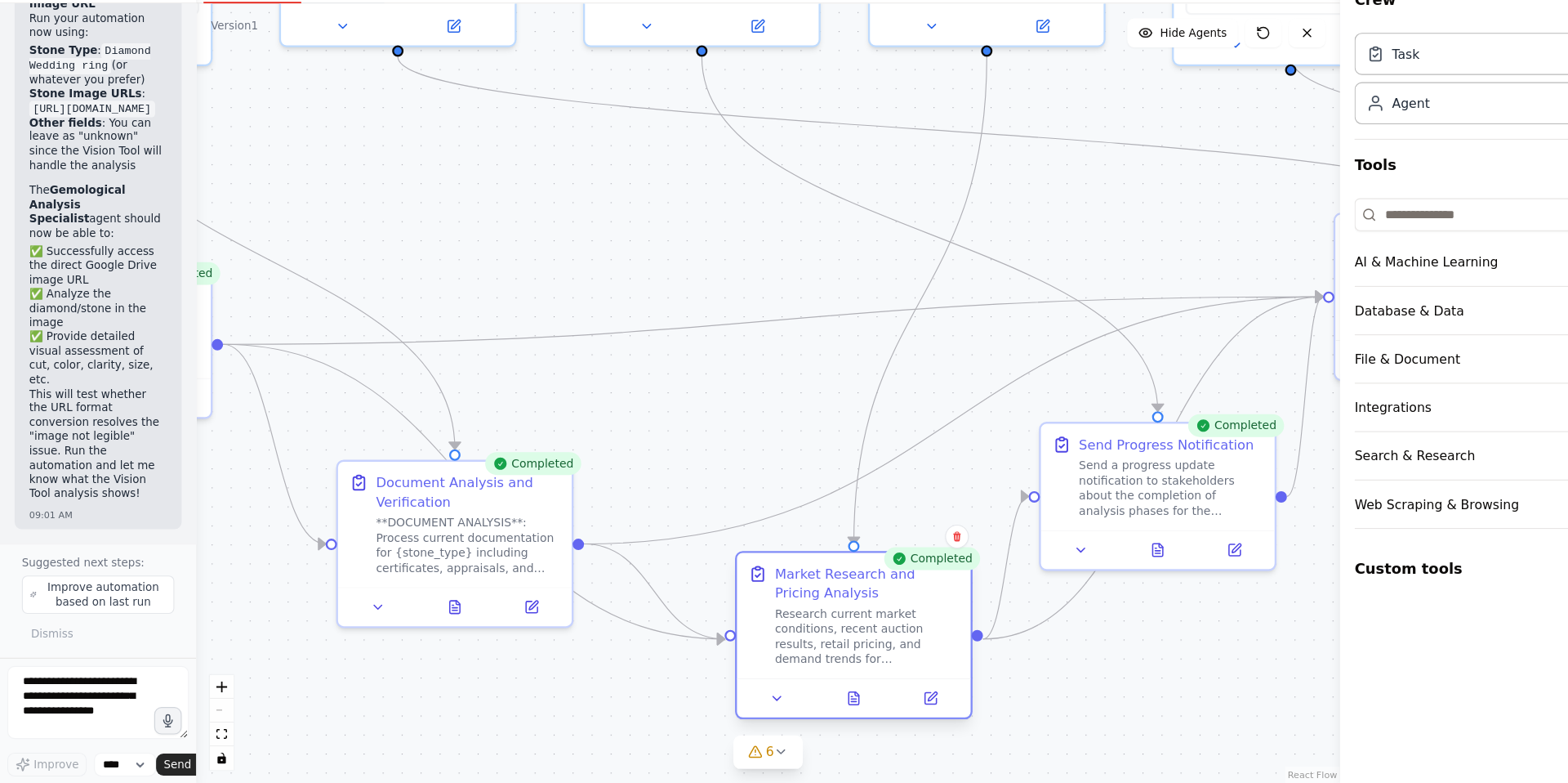
drag, startPoint x: 697, startPoint y: 449, endPoint x: 760, endPoint y: 655, distance: 215.4
click at [760, 655] on div "Research current market conditions, recent auction results, retail pricing, and…" at bounding box center [776, 651] width 165 height 55
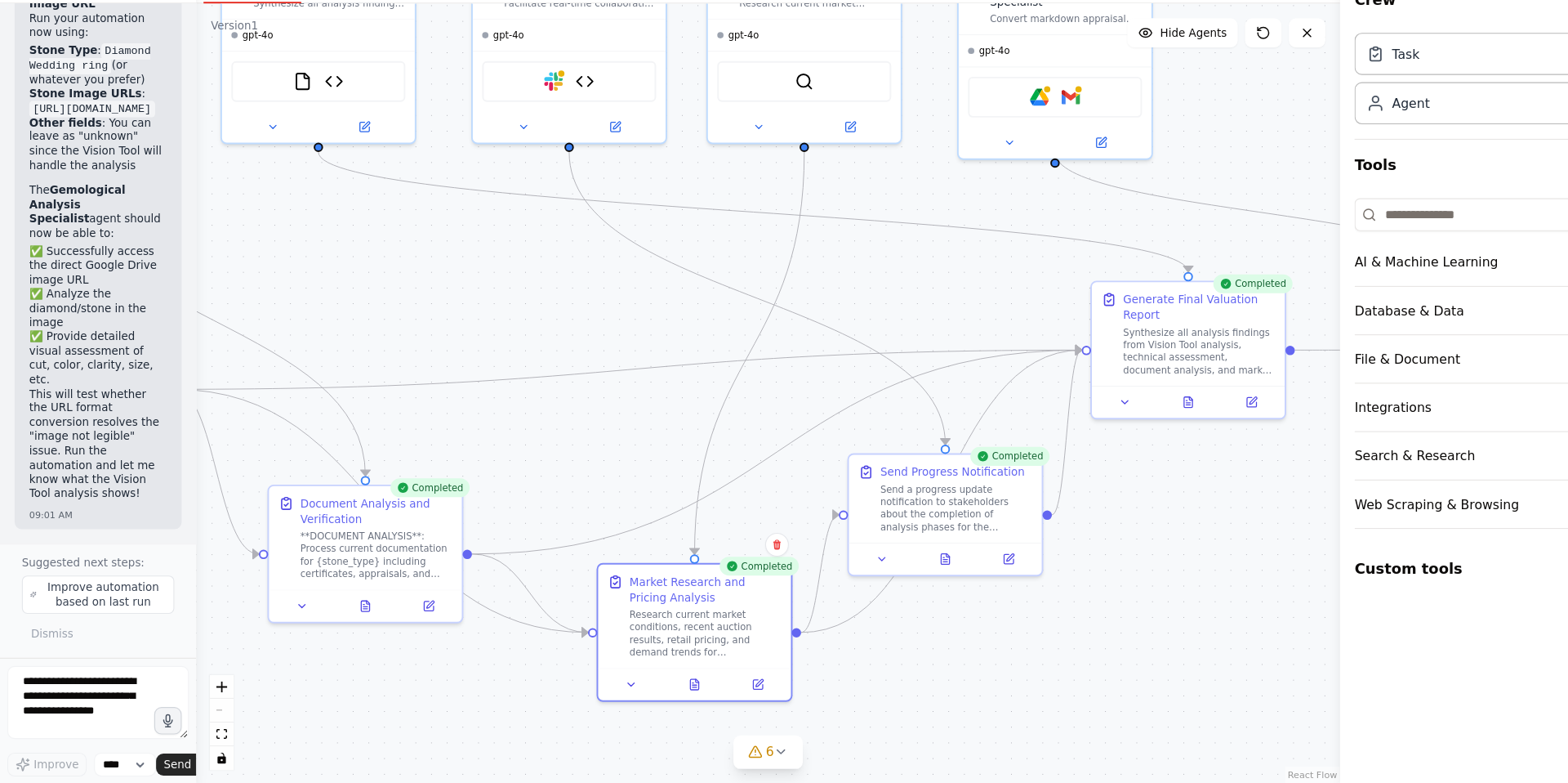
drag, startPoint x: 1043, startPoint y: 649, endPoint x: 853, endPoint y: 646, distance: 190.0
click at [853, 646] on div ".deletable-edge-delete-btn { width: 20px; height: 20px; border: 0px solid #ffff…" at bounding box center [687, 434] width 1023 height 698
click at [1065, 439] on icon at bounding box center [1063, 439] width 4 height 0
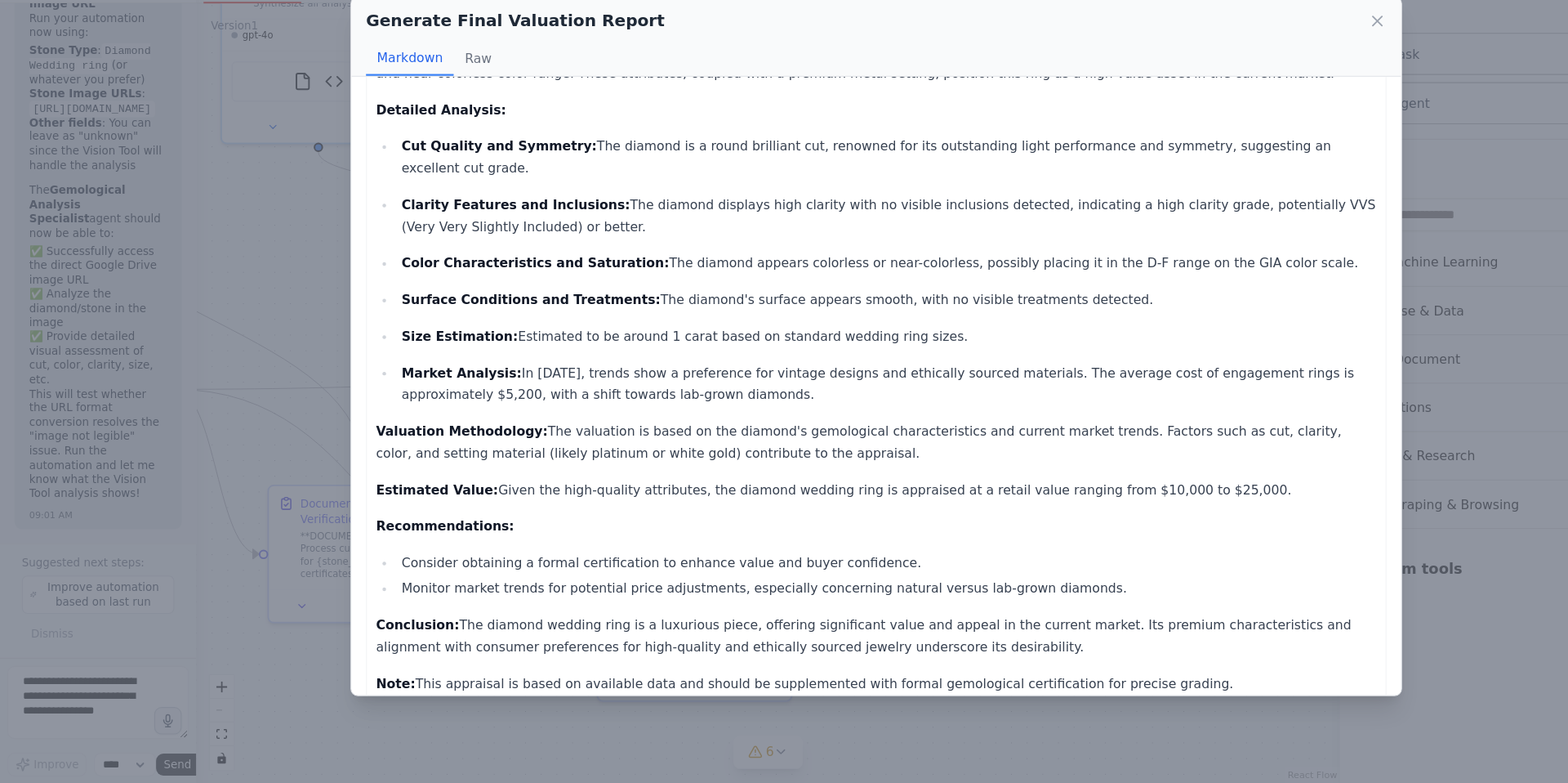
scroll to position [89, 0]
drag, startPoint x: 968, startPoint y: 496, endPoint x: 1074, endPoint y: 502, distance: 106.2
click at [1074, 508] on p "Estimated Value: Given the high-quality attributes, the diamond wedding ring is…" at bounding box center [784, 518] width 895 height 20
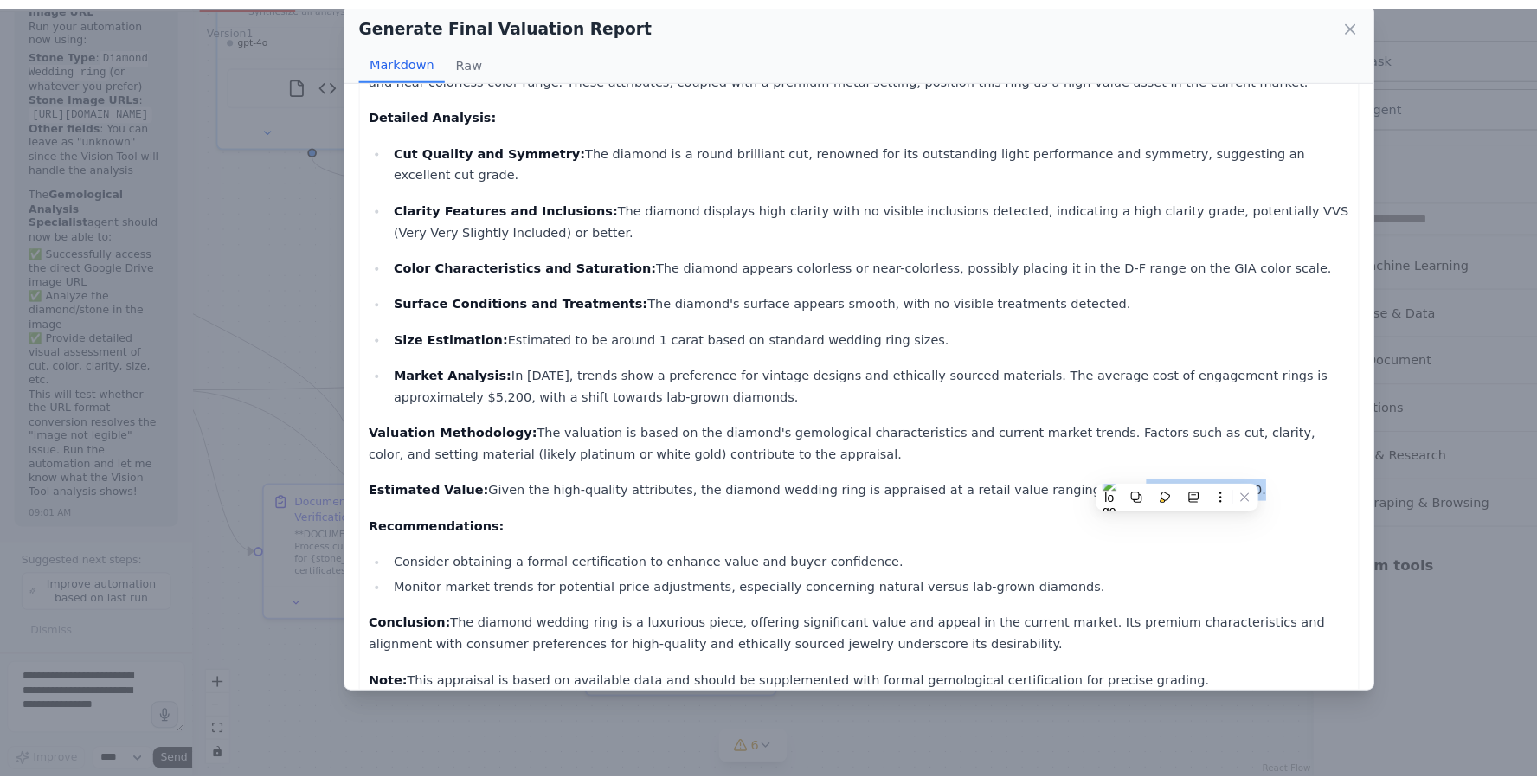
scroll to position [0, 0]
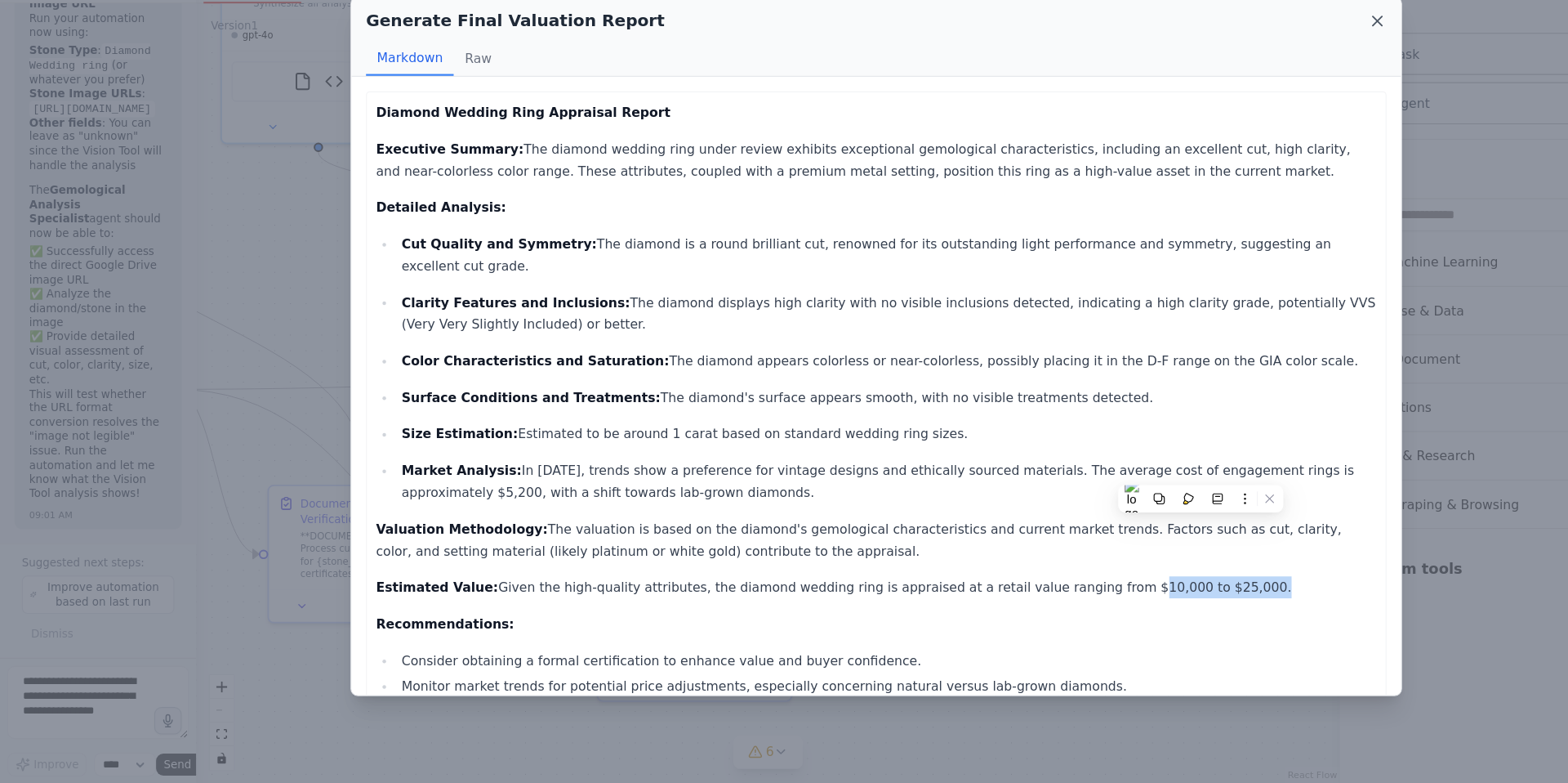
click at [1228, 102] on icon at bounding box center [1232, 100] width 17 height 17
